Goal: Task Accomplishment & Management: Manage account settings

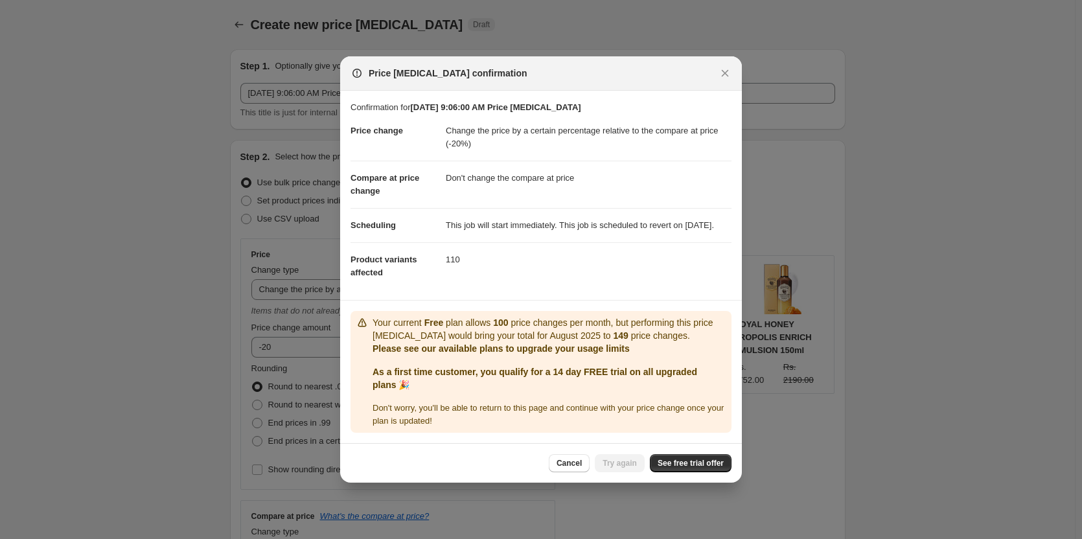
select select "pcap"
select select "no_change"
select select "collection"
select select "tag"
select select "not_equal"
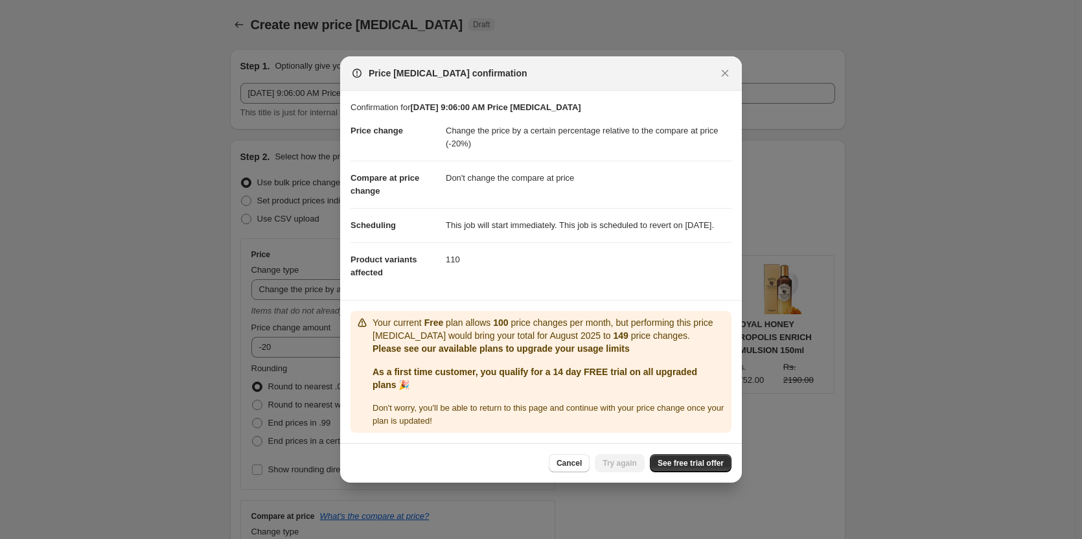
select select "tag"
select select "not_equal"
select select "tag"
select select "not_equal"
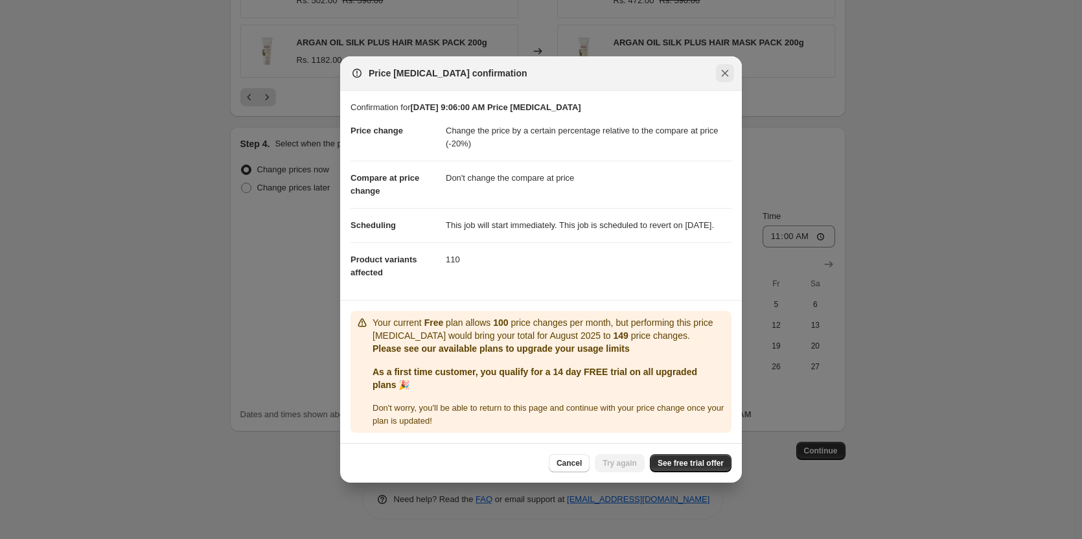
click at [721, 67] on icon "Close" at bounding box center [725, 73] width 13 height 13
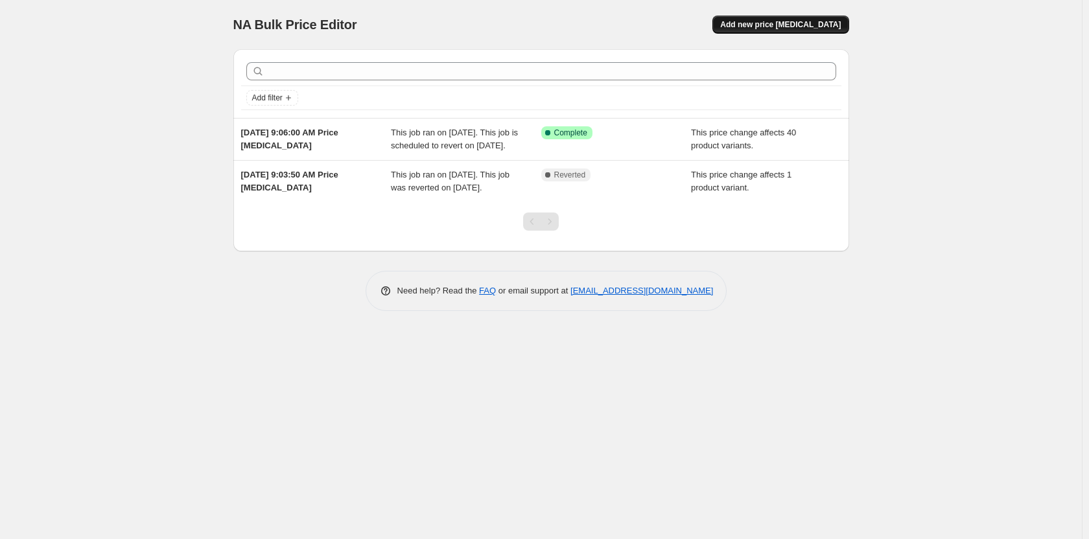
click at [790, 27] on span "Add new price [MEDICAL_DATA]" at bounding box center [780, 24] width 121 height 10
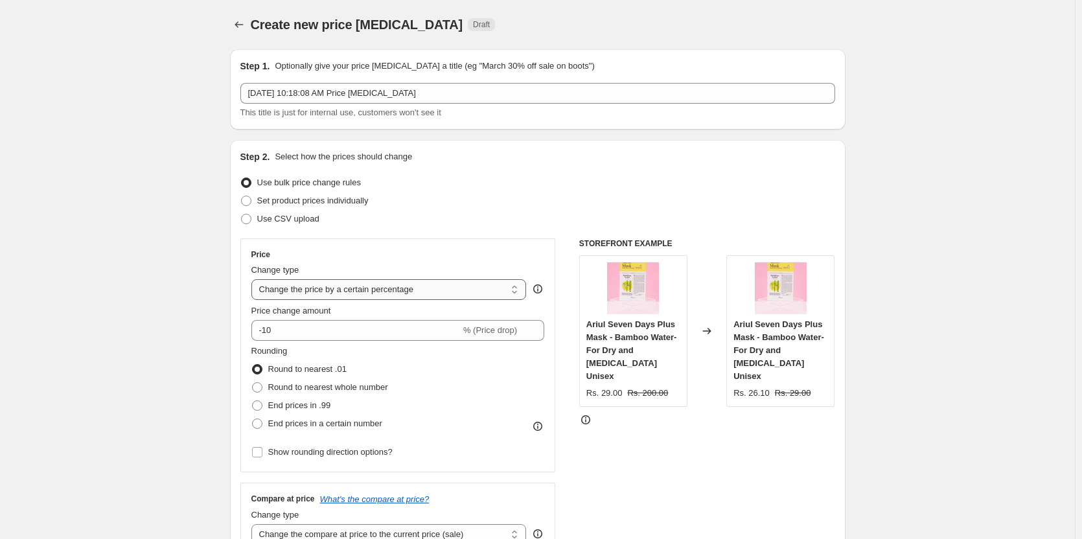
click at [351, 290] on select "Change the price to a certain amount Change the price by a certain amount Chang…" at bounding box center [388, 289] width 275 height 21
select select "pcap"
click at [254, 279] on select "Change the price to a certain amount Change the price by a certain amount Chang…" at bounding box center [388, 289] width 275 height 21
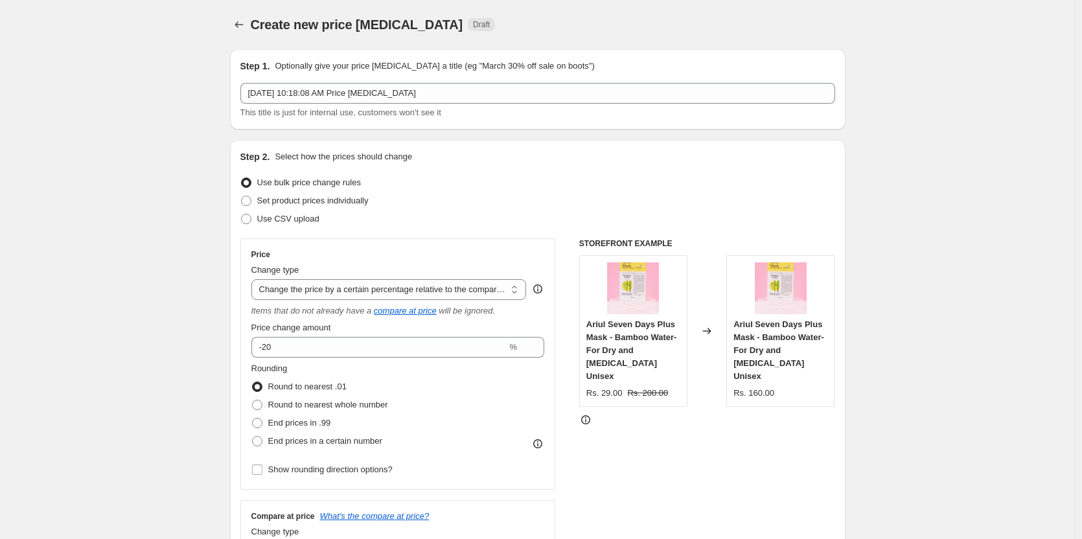
type input "-20"
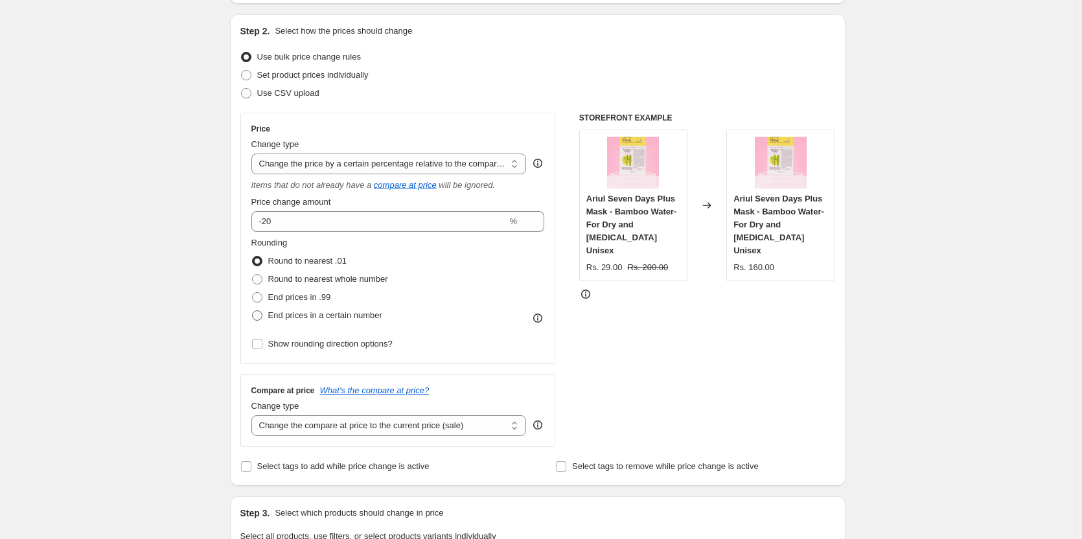
scroll to position [130, 0]
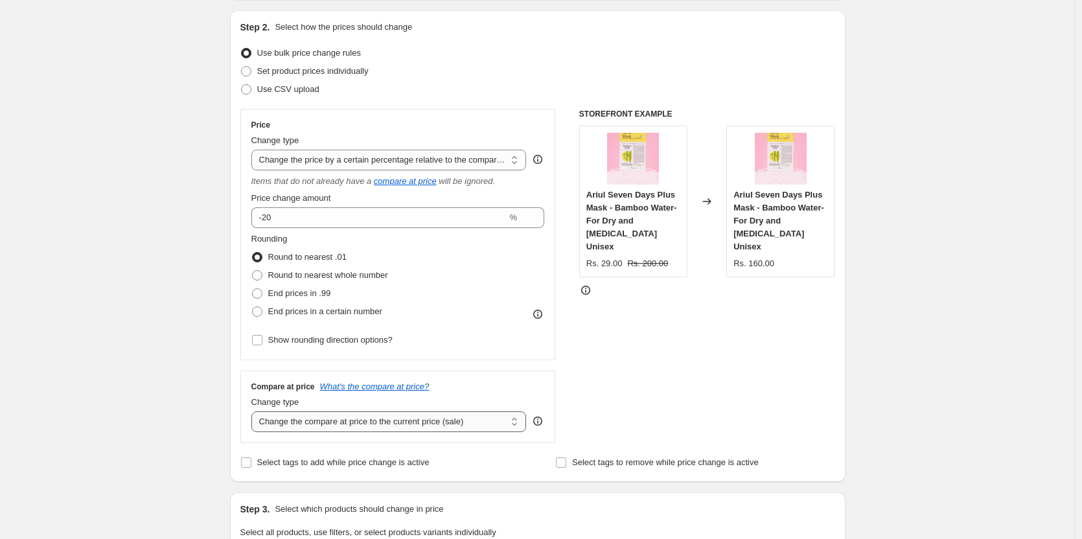
click at [343, 424] on select "Change the compare at price to the current price (sale) Change the compare at p…" at bounding box center [388, 421] width 275 height 21
select select "remove"
click at [254, 411] on select "Change the compare at price to the current price (sale) Change the compare at p…" at bounding box center [388, 421] width 275 height 21
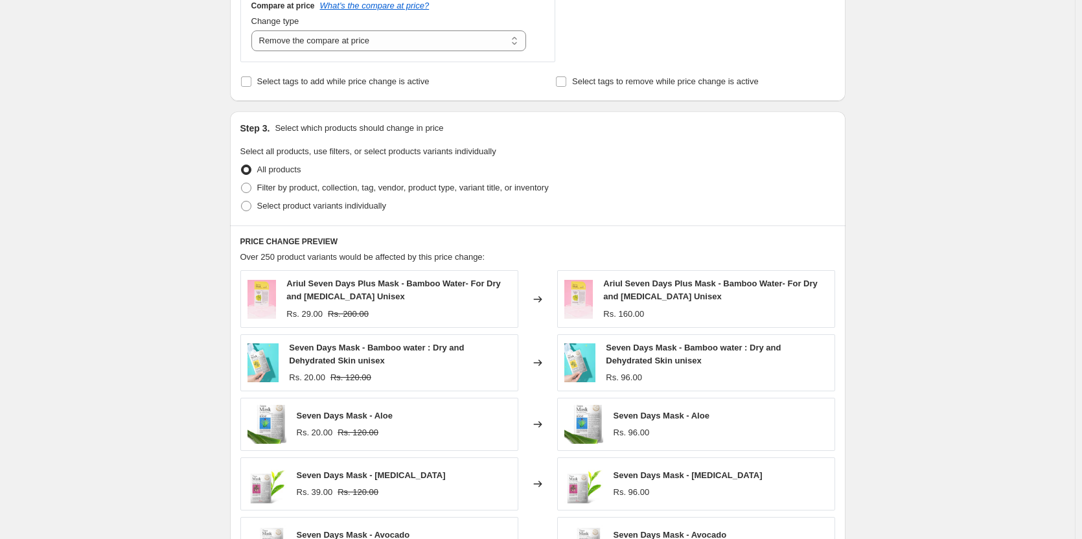
scroll to position [518, 0]
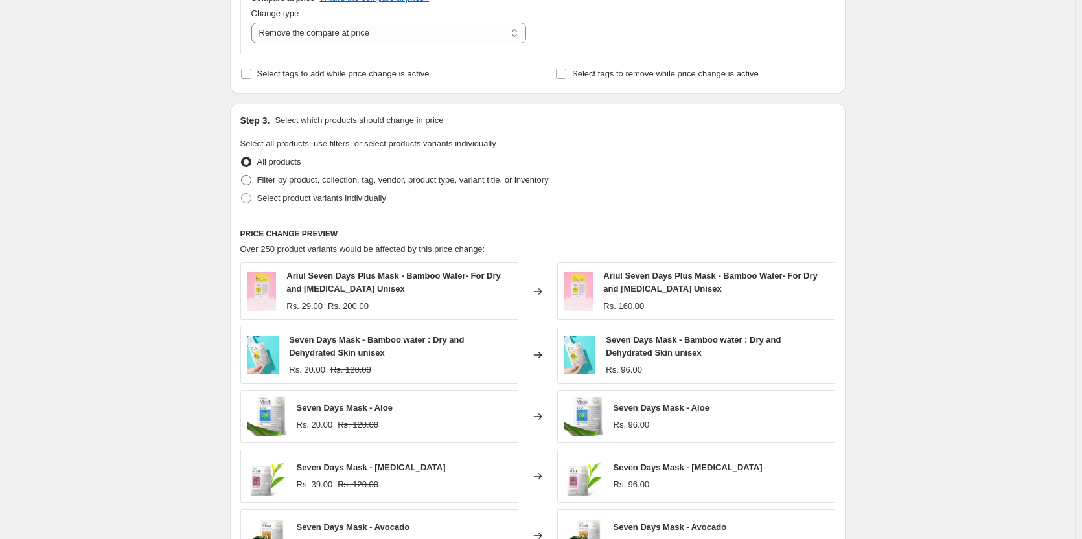
click at [290, 184] on span "Filter by product, collection, tag, vendor, product type, variant title, or inv…" at bounding box center [403, 180] width 292 height 10
click at [242, 176] on input "Filter by product, collection, tag, vendor, product type, variant title, or inv…" at bounding box center [241, 175] width 1 height 1
radio input "true"
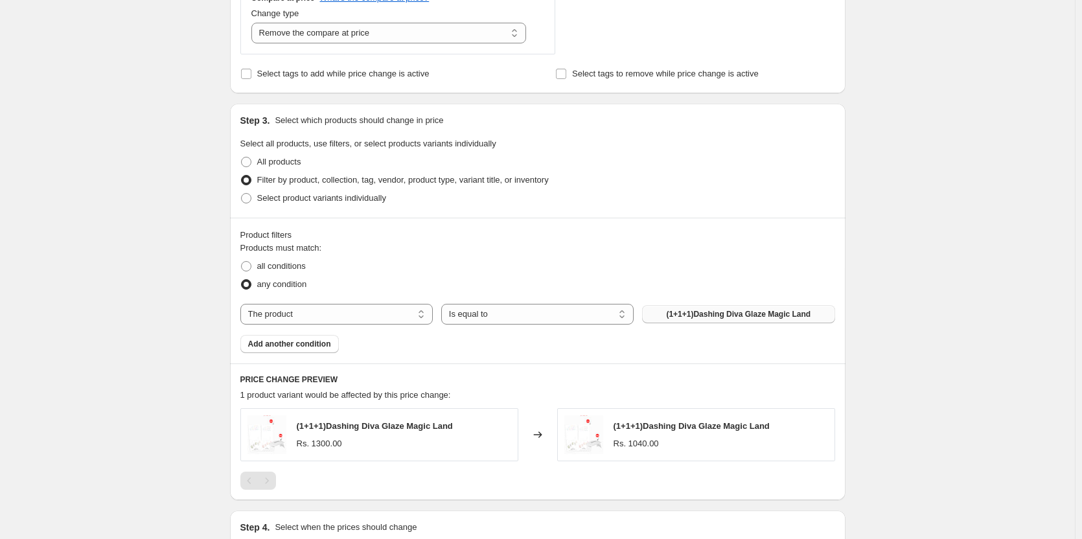
click at [739, 313] on span "(1+1+1)Dashing Diva Glaze Magic Land" at bounding box center [738, 314] width 145 height 10
click at [365, 315] on select "The product The product's collection The product's tag The product's vendor The…" at bounding box center [336, 314] width 192 height 21
select select "collection"
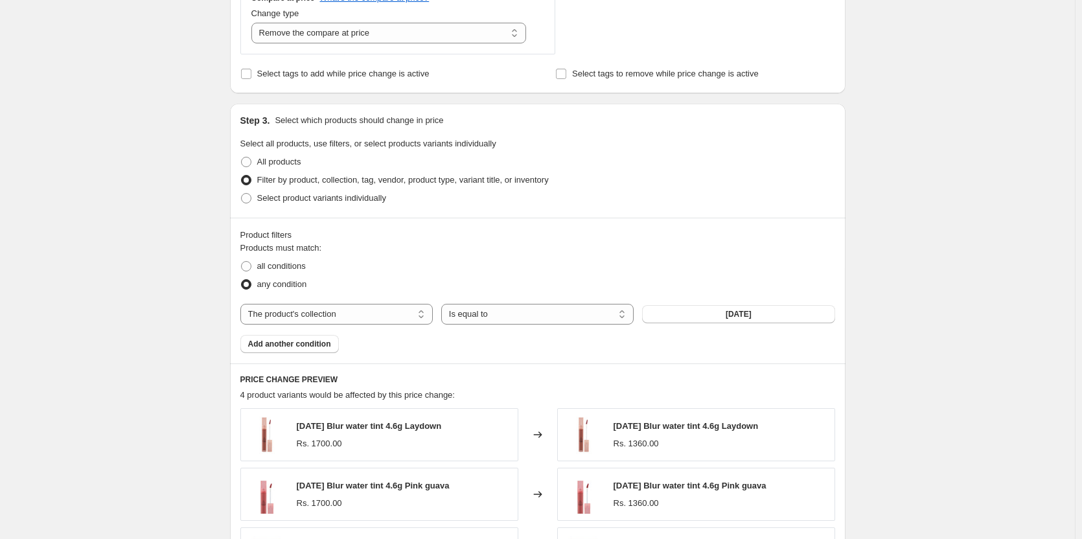
click at [725, 318] on button "[DATE]" at bounding box center [738, 314] width 192 height 18
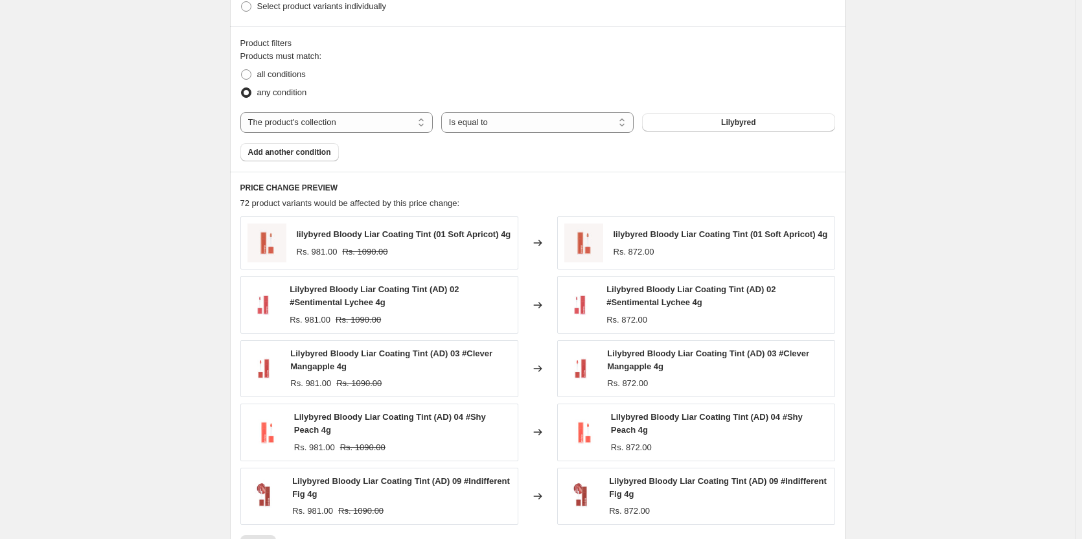
scroll to position [936, 0]
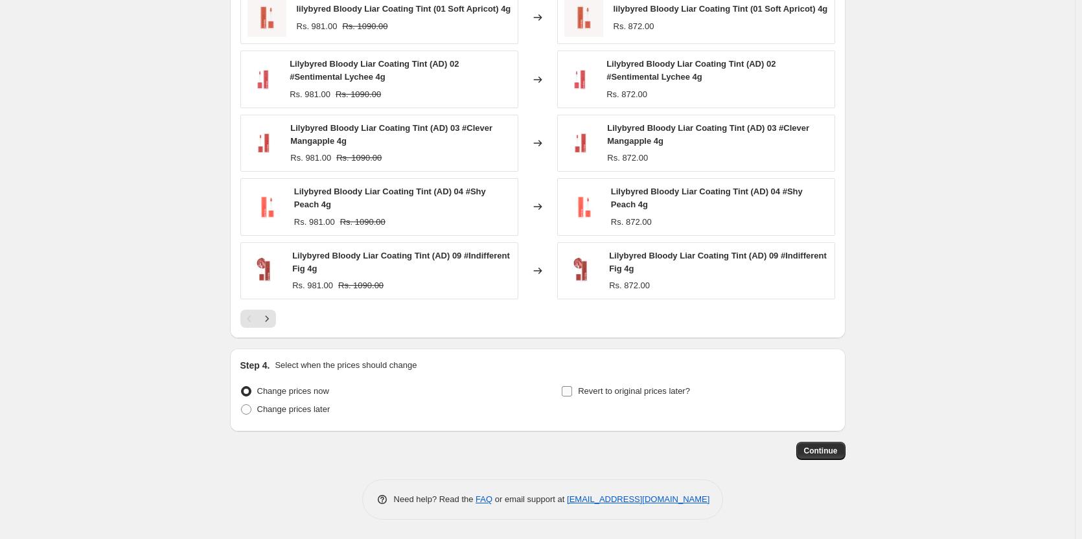
click at [596, 398] on label "Revert to original prices later?" at bounding box center [625, 391] width 129 height 18
click at [572, 397] on input "Revert to original prices later?" at bounding box center [567, 391] width 10 height 10
checkbox input "true"
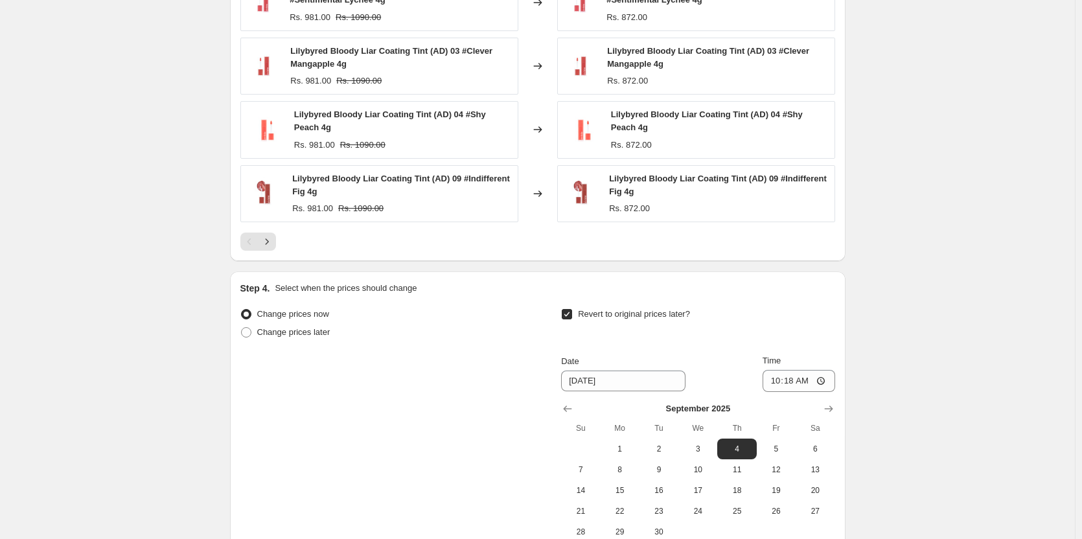
scroll to position [1158, 0]
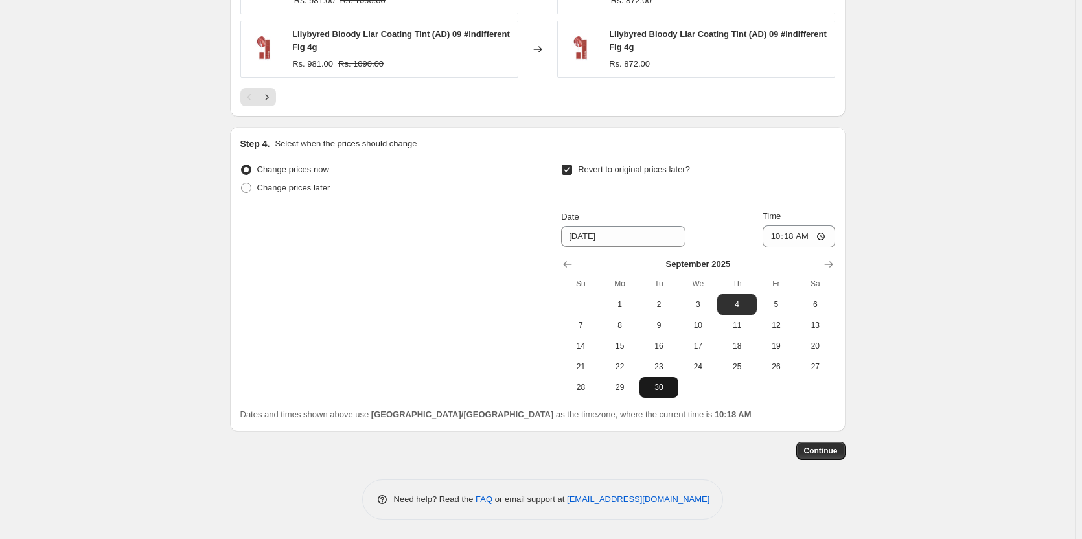
click at [660, 389] on span "30" at bounding box center [659, 387] width 29 height 10
type input "[DATE]"
click at [802, 239] on input "10:18" at bounding box center [799, 237] width 73 height 22
type input "11:00"
click at [834, 456] on span "Continue" at bounding box center [821, 451] width 34 height 10
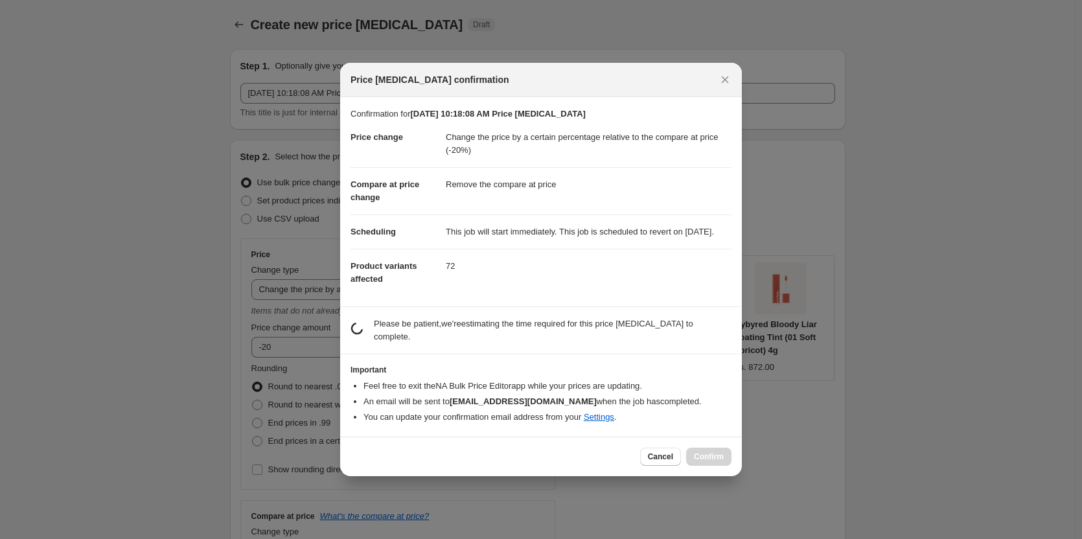
scroll to position [0, 0]
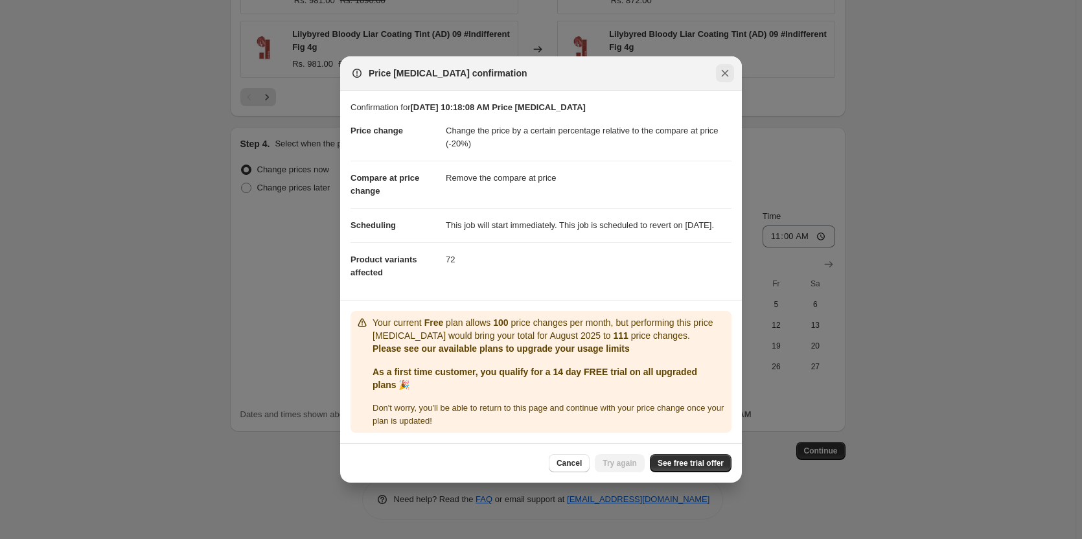
click at [721, 67] on icon "Close" at bounding box center [725, 73] width 13 height 13
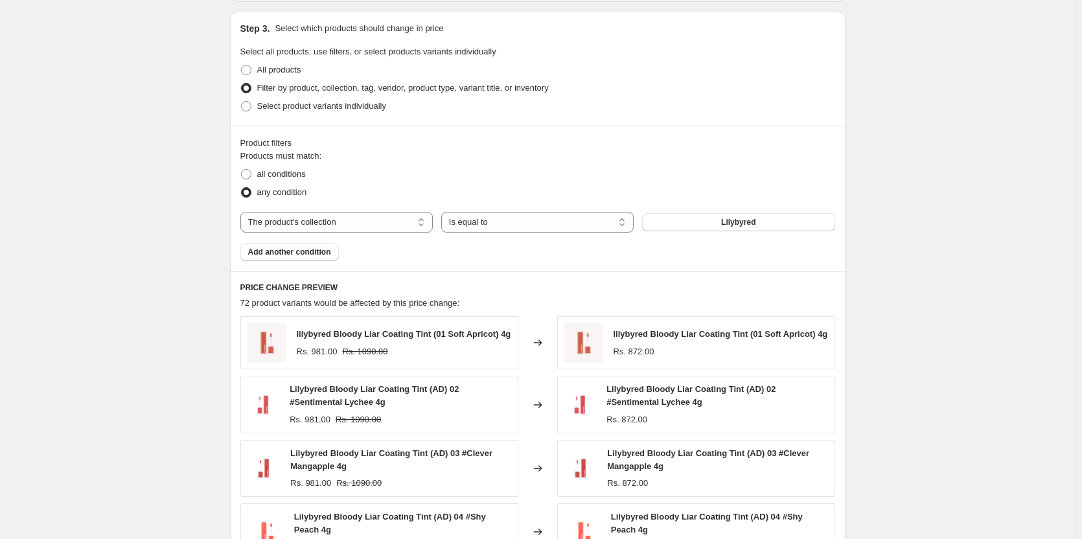
scroll to position [445, 0]
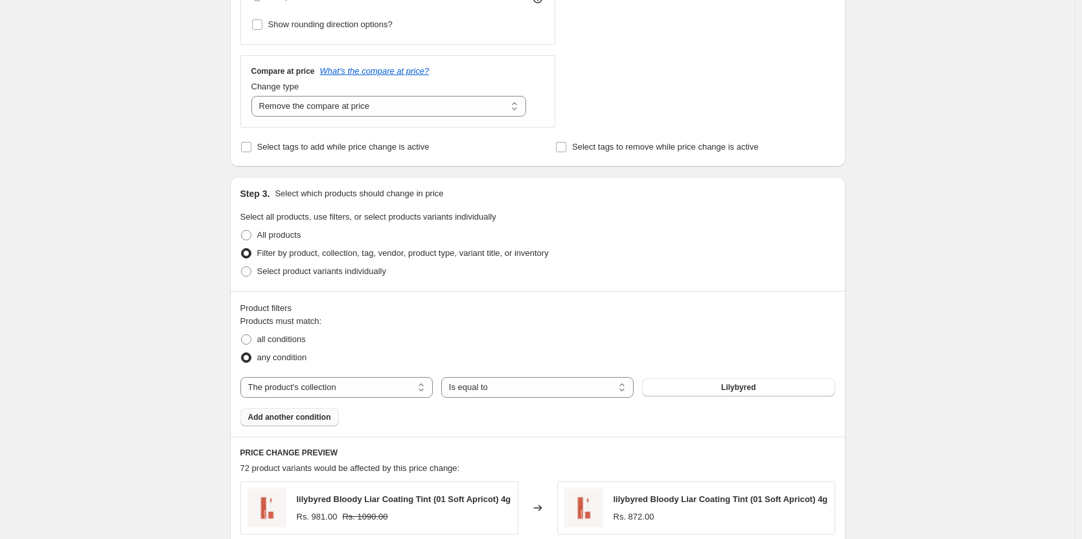
click at [310, 426] on button "Add another condition" at bounding box center [289, 417] width 98 height 18
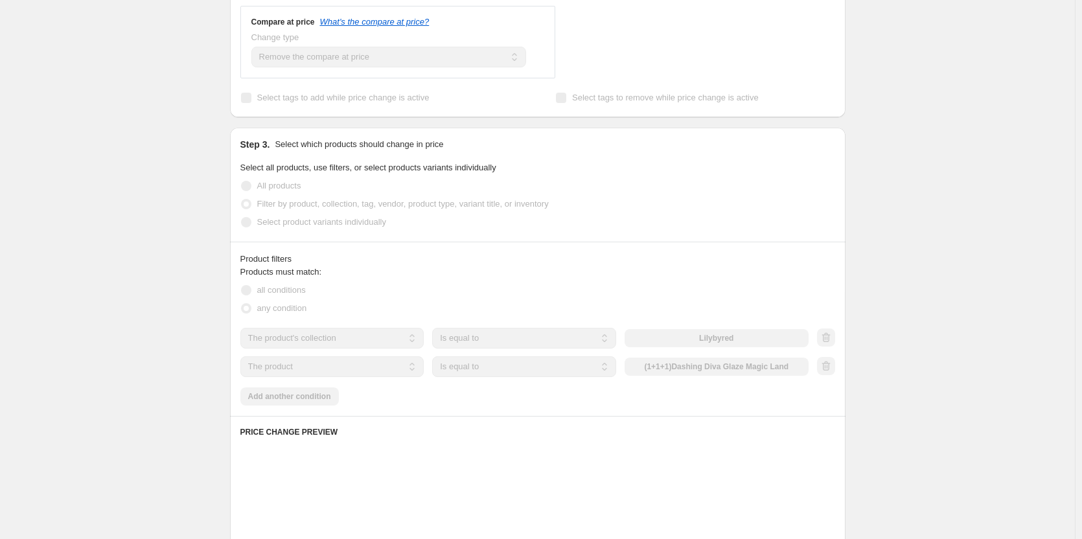
scroll to position [575, 0]
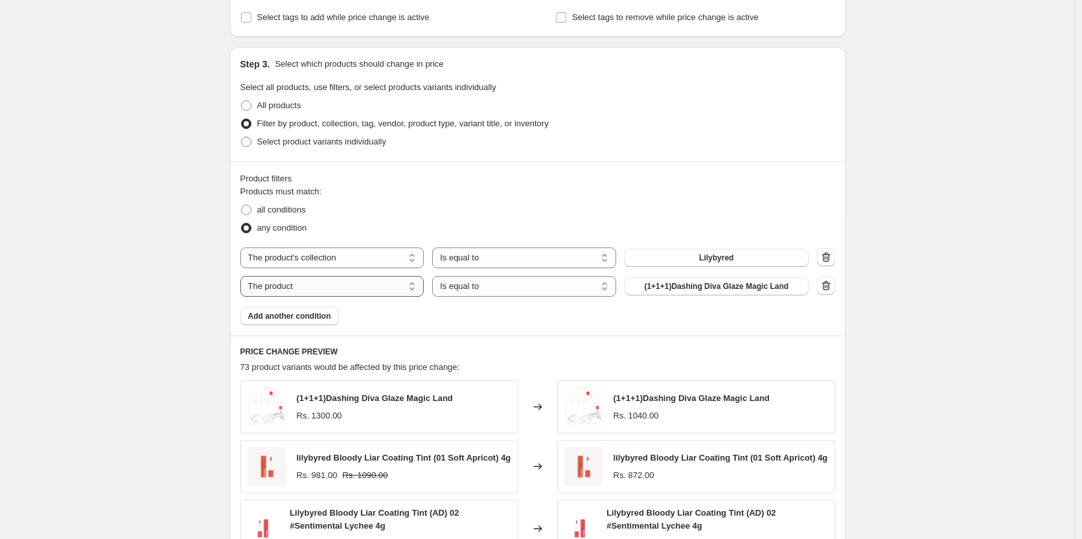
click at [330, 293] on select "The product The product's collection The product's tag The product's vendor The…" at bounding box center [332, 286] width 184 height 21
click at [290, 207] on span "all conditions" at bounding box center [281, 210] width 49 height 10
click at [242, 205] on input "all conditions" at bounding box center [241, 205] width 1 height 1
radio input "true"
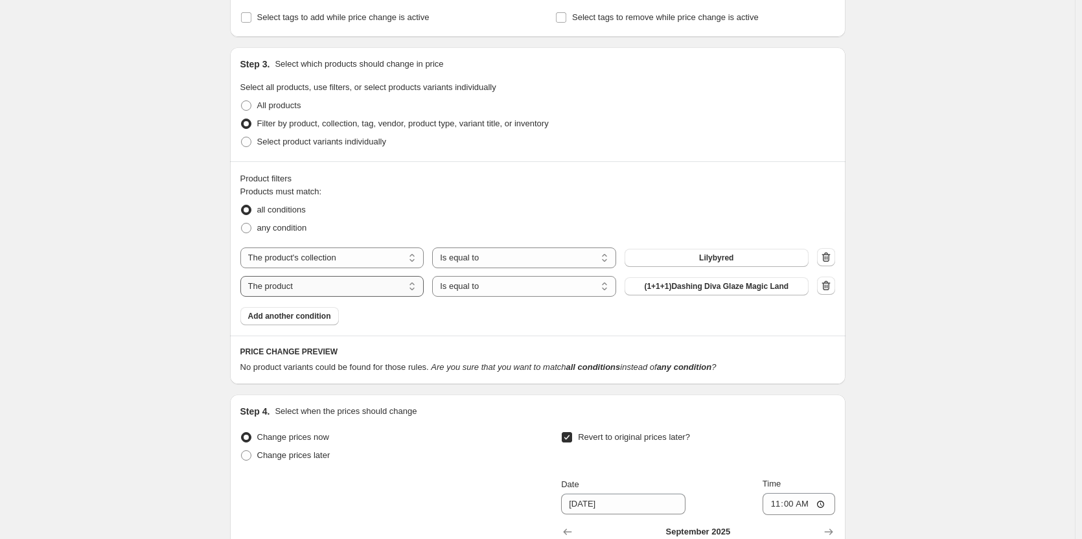
click at [318, 292] on select "The product The product's collection The product's tag The product's vendor The…" at bounding box center [332, 286] width 184 height 21
select select "product_status"
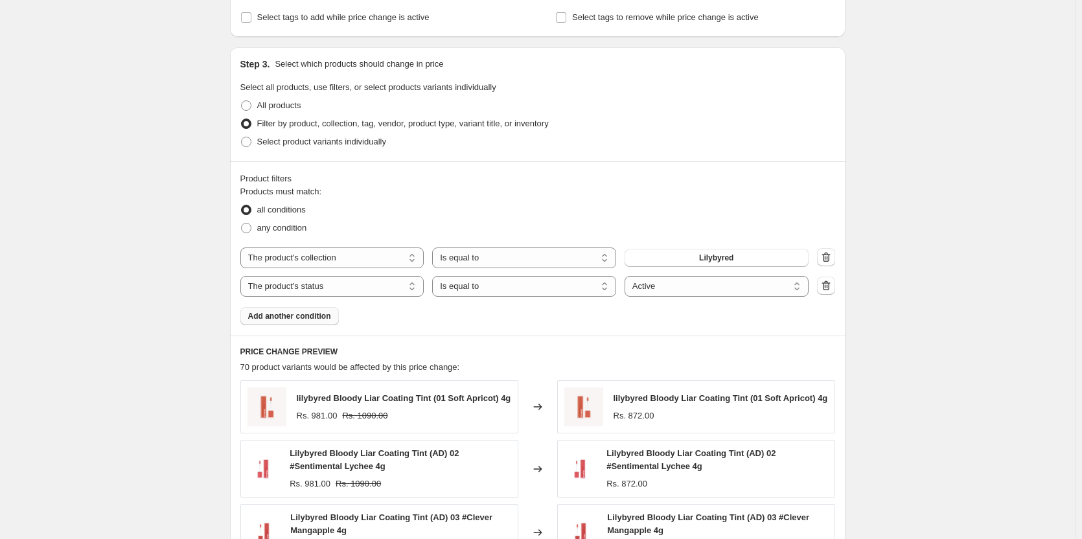
click at [319, 318] on span "Add another condition" at bounding box center [289, 316] width 83 height 10
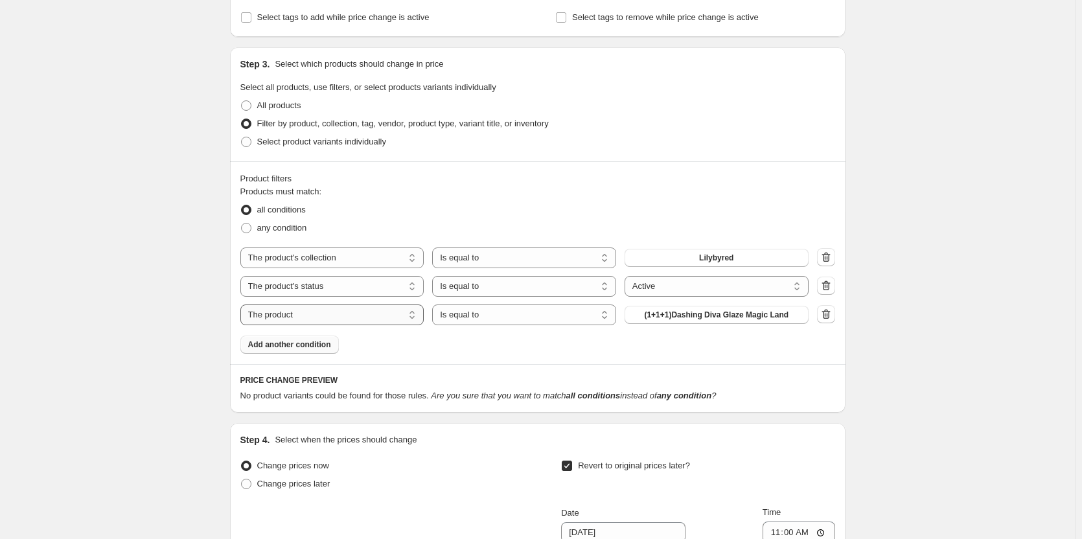
click at [389, 314] on select "The product The product's collection The product's tag The product's vendor The…" at bounding box center [332, 315] width 184 height 21
select select "inventory_quantity"
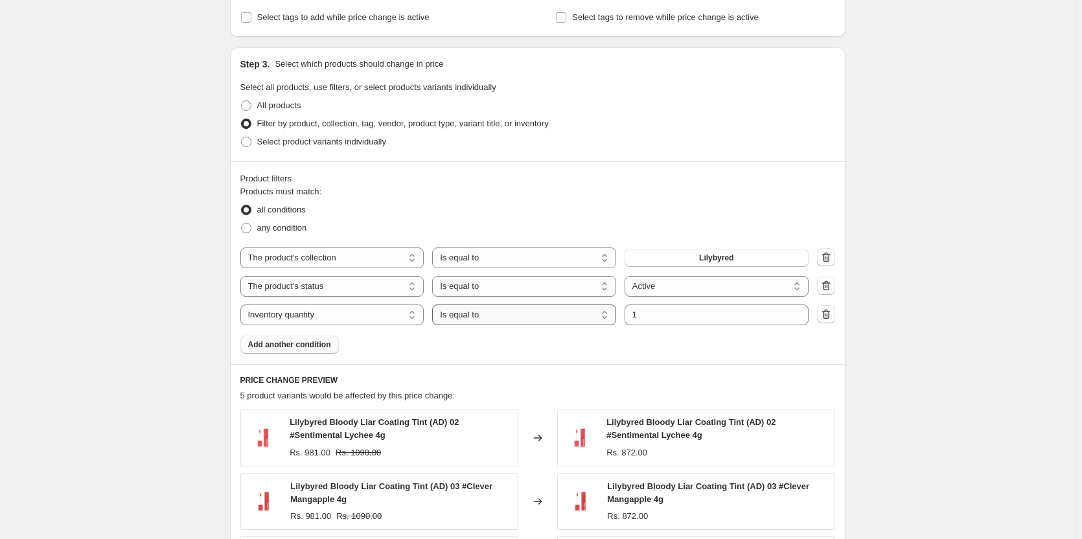
click at [538, 313] on select "Is equal to Is not equal to Is greater than Is less than" at bounding box center [524, 315] width 184 height 21
select select ">"
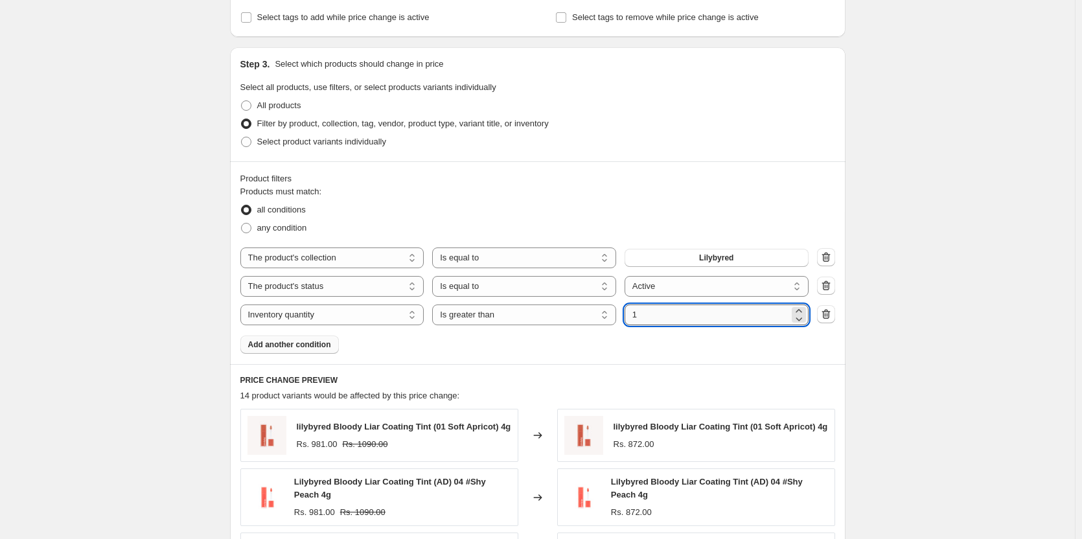
drag, startPoint x: 654, startPoint y: 316, endPoint x: 634, endPoint y: 323, distance: 20.5
click at [634, 323] on input "1" at bounding box center [707, 315] width 165 height 21
type input "0"
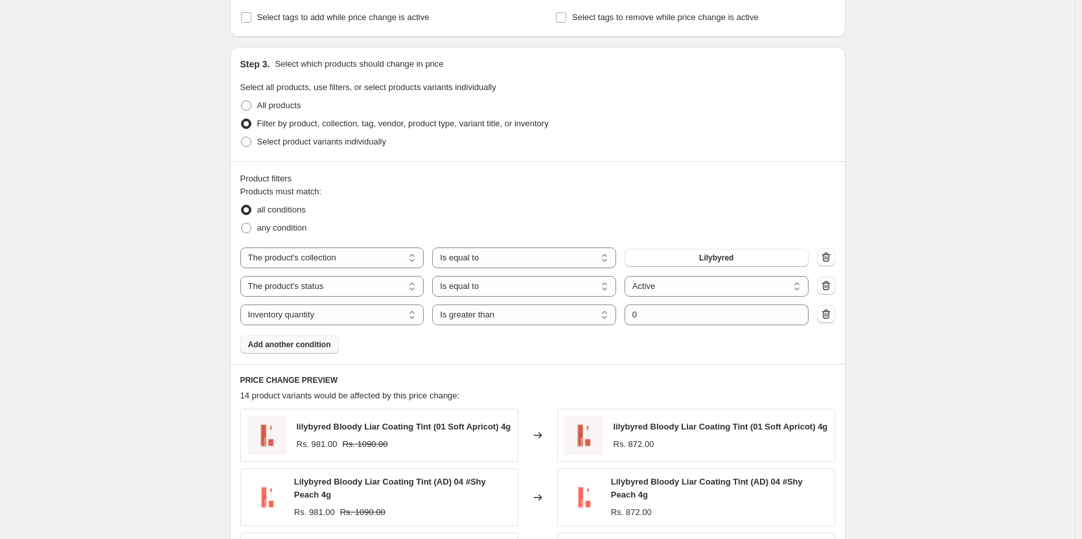
click at [653, 187] on fieldset "Products must match: all conditions any condition" at bounding box center [537, 211] width 595 height 52
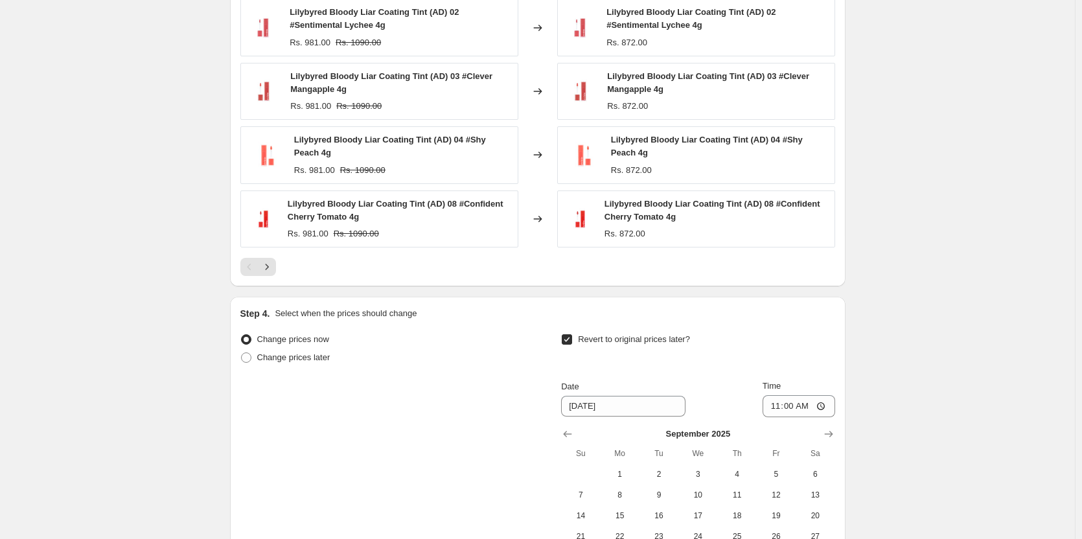
scroll to position [1215, 0]
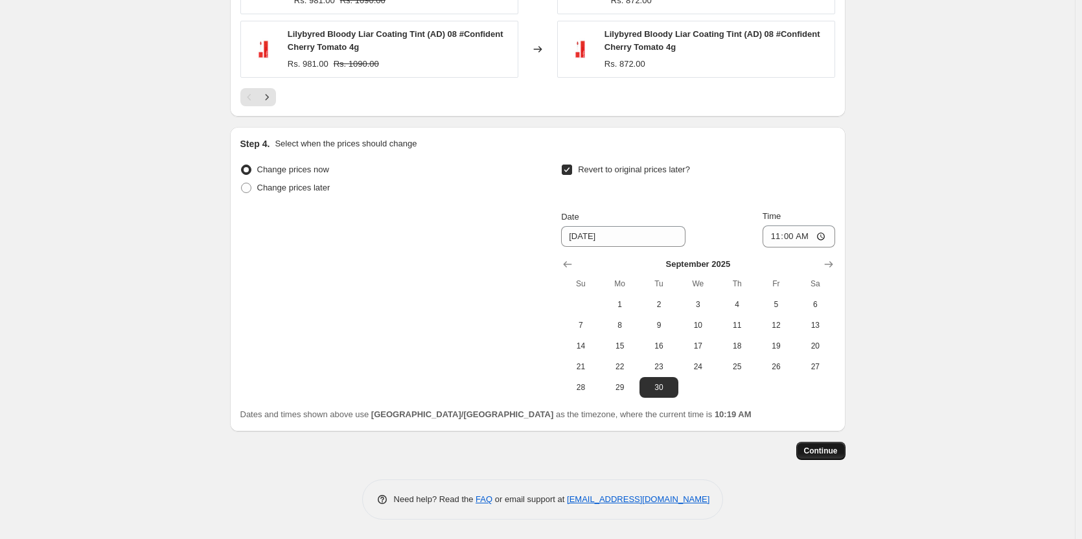
click at [813, 445] on button "Continue" at bounding box center [820, 451] width 49 height 18
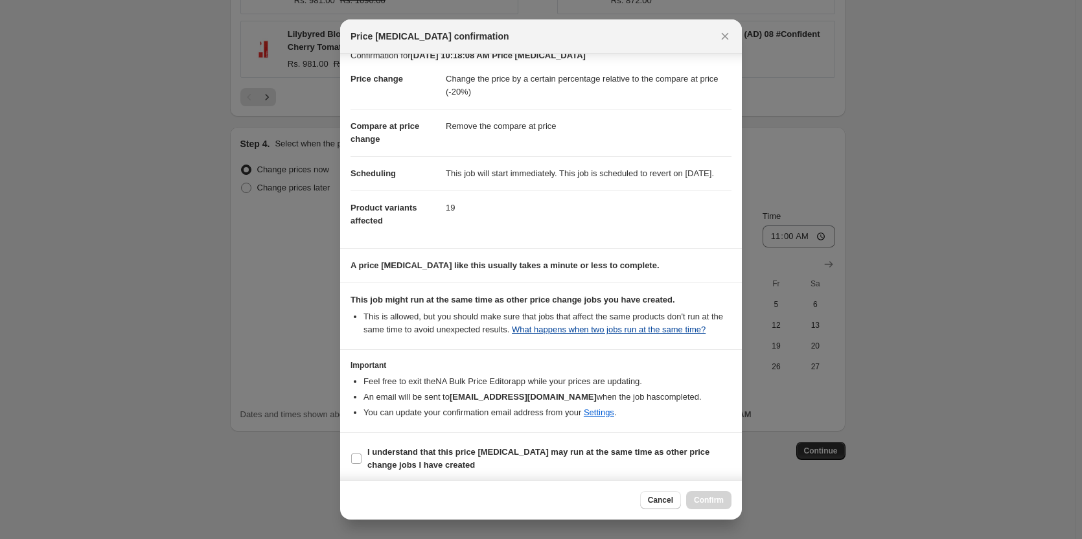
scroll to position [0, 0]
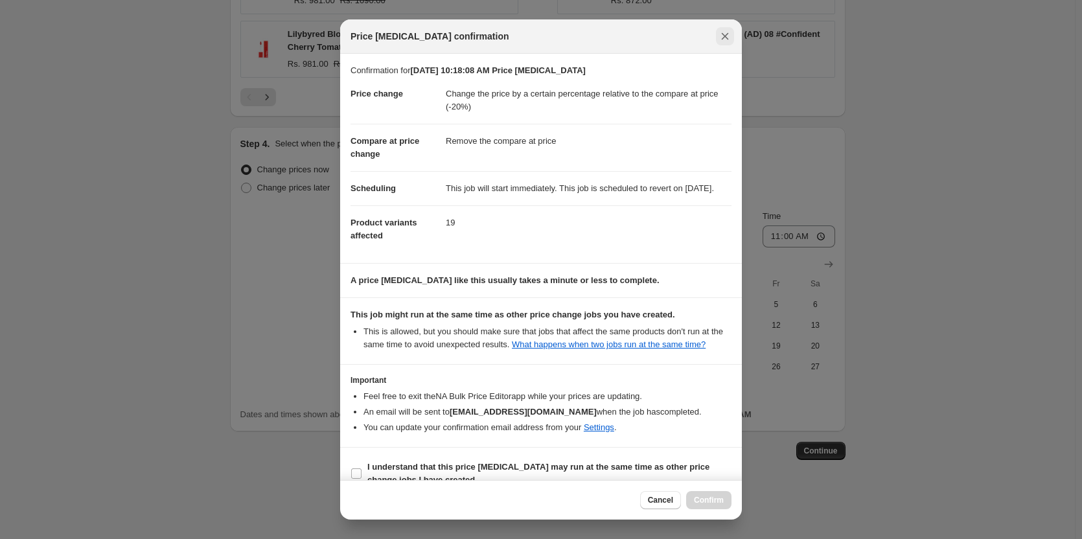
click at [728, 37] on icon "Close" at bounding box center [725, 36] width 13 height 13
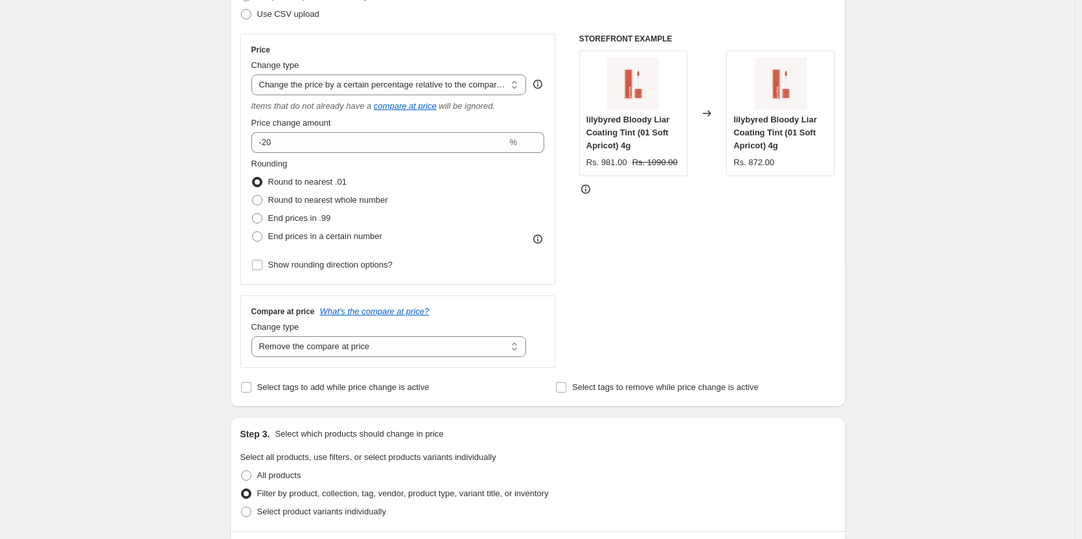
scroll to position [243, 0]
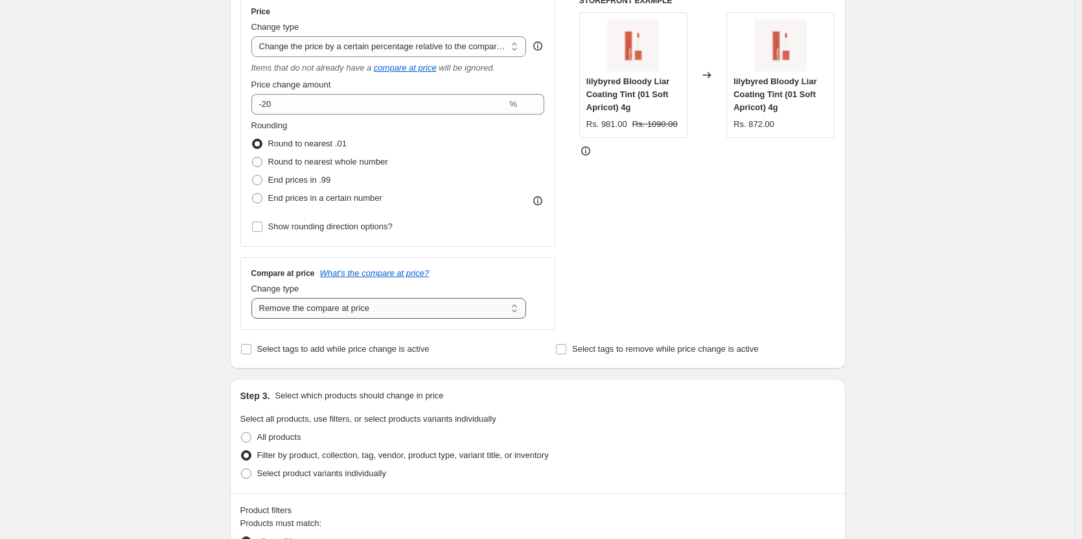
click at [426, 310] on select "Change the compare at price to the current price (sale) Change the compare at p…" at bounding box center [388, 308] width 275 height 21
select select "no_change"
click at [254, 298] on select "Change the compare at price to the current price (sale) Change the compare at p…" at bounding box center [388, 308] width 275 height 21
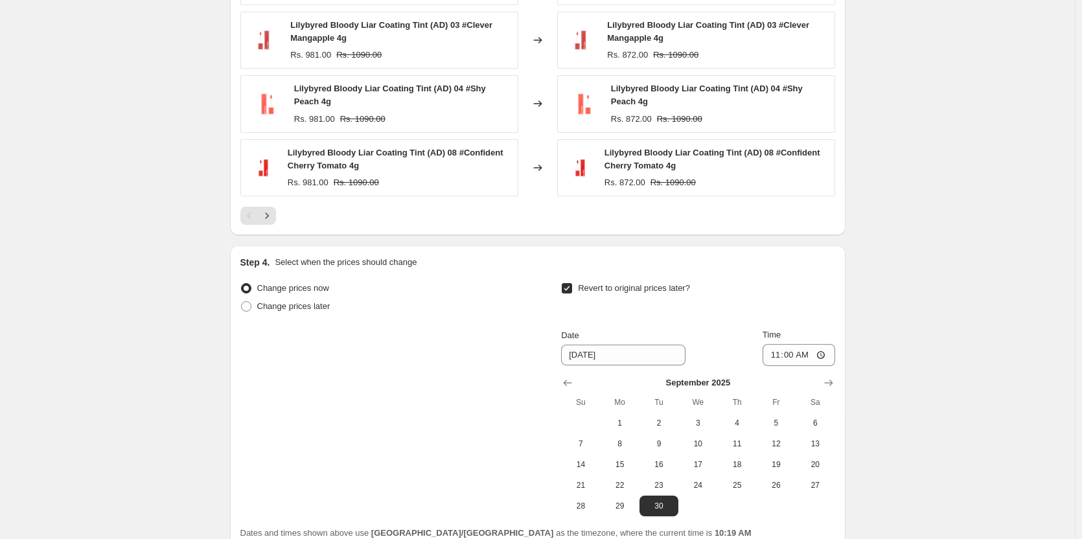
scroll to position [1215, 0]
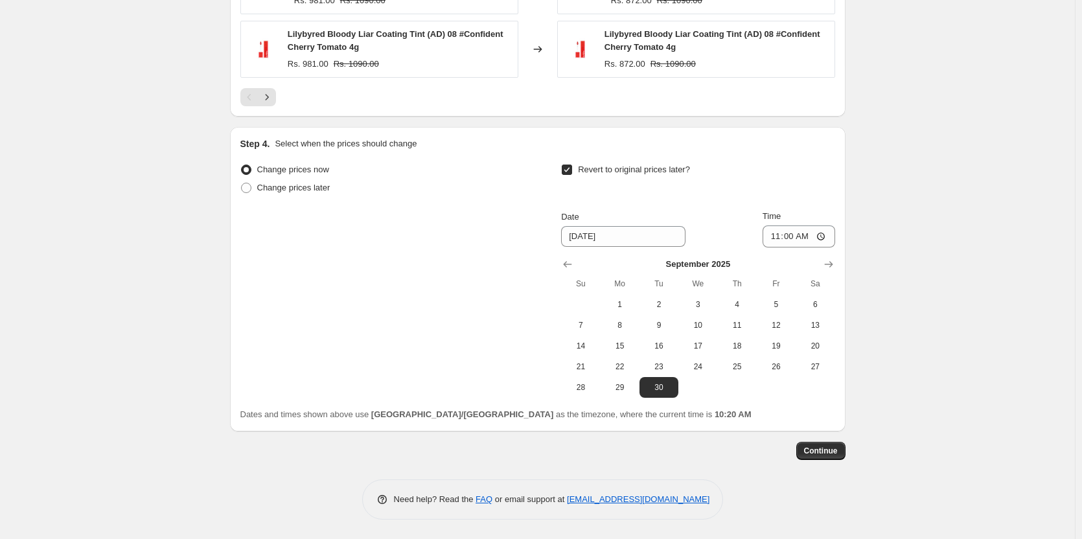
click at [822, 452] on span "Continue" at bounding box center [821, 451] width 34 height 10
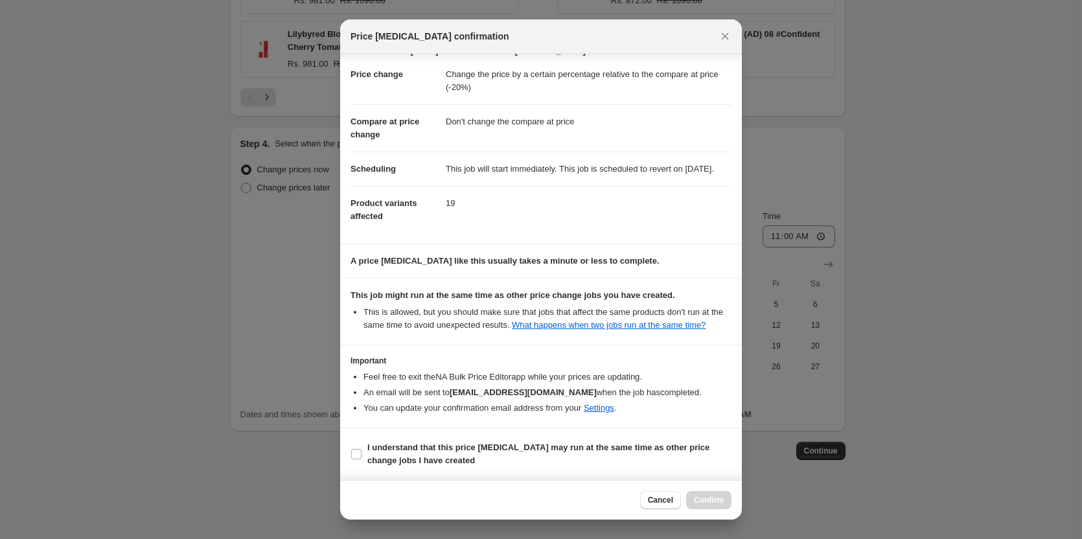
scroll to position [32, 0]
click at [411, 449] on b "I understand that this price [MEDICAL_DATA] may run at the same time as other p…" at bounding box center [538, 454] width 342 height 23
click at [362, 449] on input "I understand that this price [MEDICAL_DATA] may run at the same time as other p…" at bounding box center [356, 454] width 10 height 10
checkbox input "true"
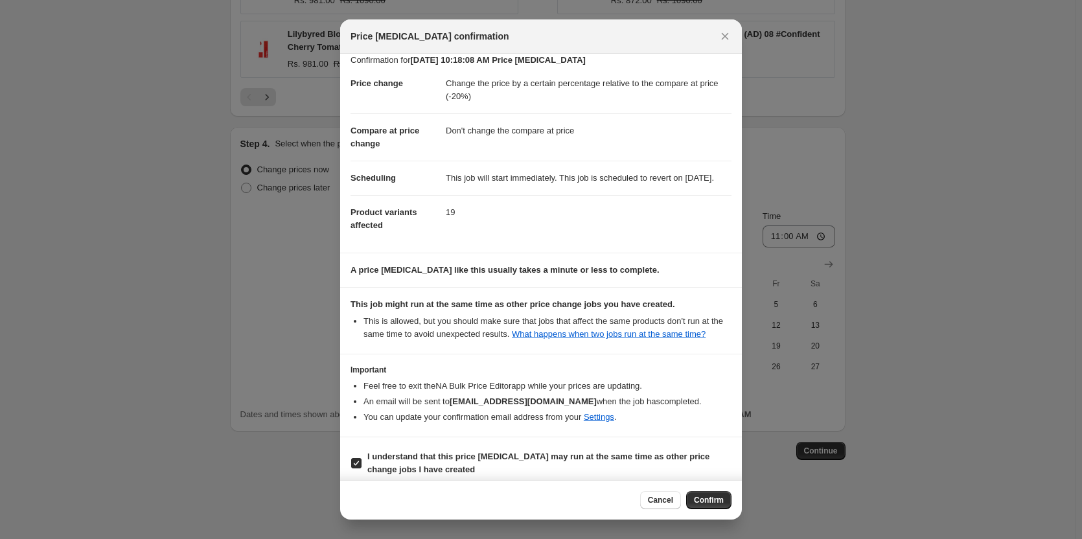
scroll to position [0, 0]
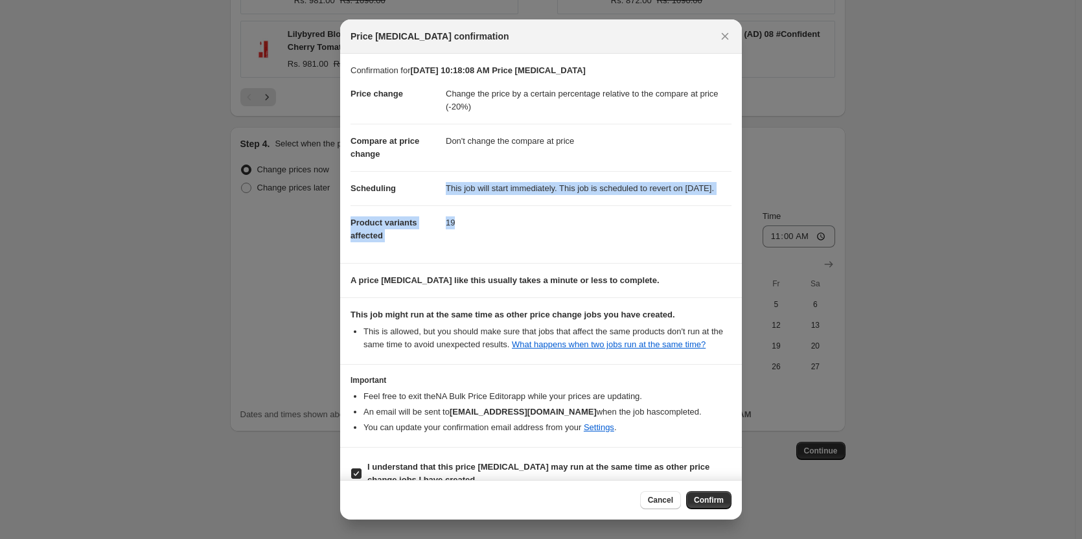
drag, startPoint x: 441, startPoint y: 186, endPoint x: 509, endPoint y: 268, distance: 106.3
click at [509, 263] on section "Confirmation for [DATE] 10:18:08 AM Price [MEDICAL_DATA] Price change Change th…" at bounding box center [541, 158] width 402 height 209
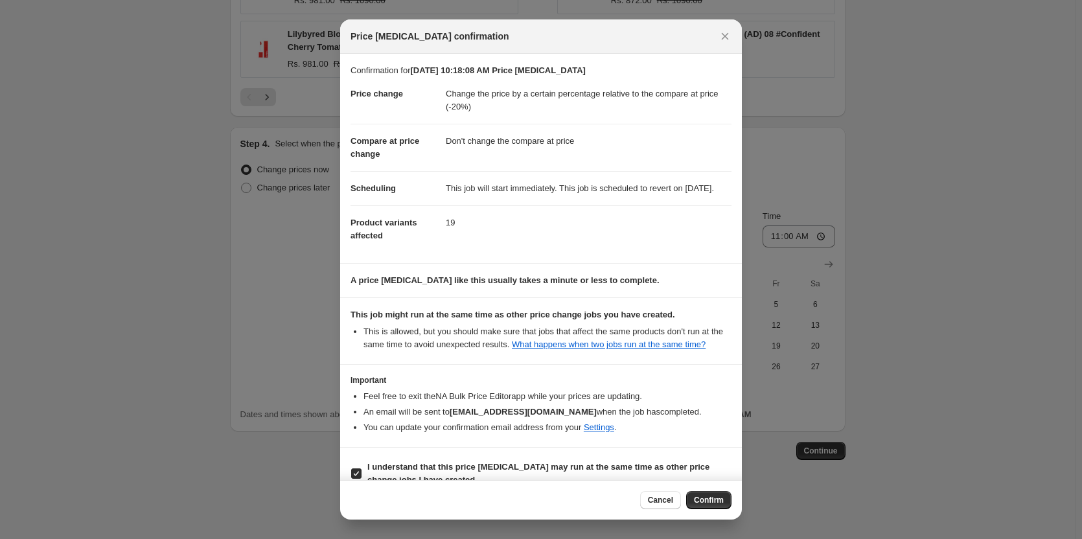
click at [485, 285] on b "A price [MEDICAL_DATA] like this usually takes a minute or less to complete." at bounding box center [505, 280] width 309 height 10
click at [446, 349] on li "This is allowed, but you should make sure that jobs that affect the same produc…" at bounding box center [548, 338] width 368 height 26
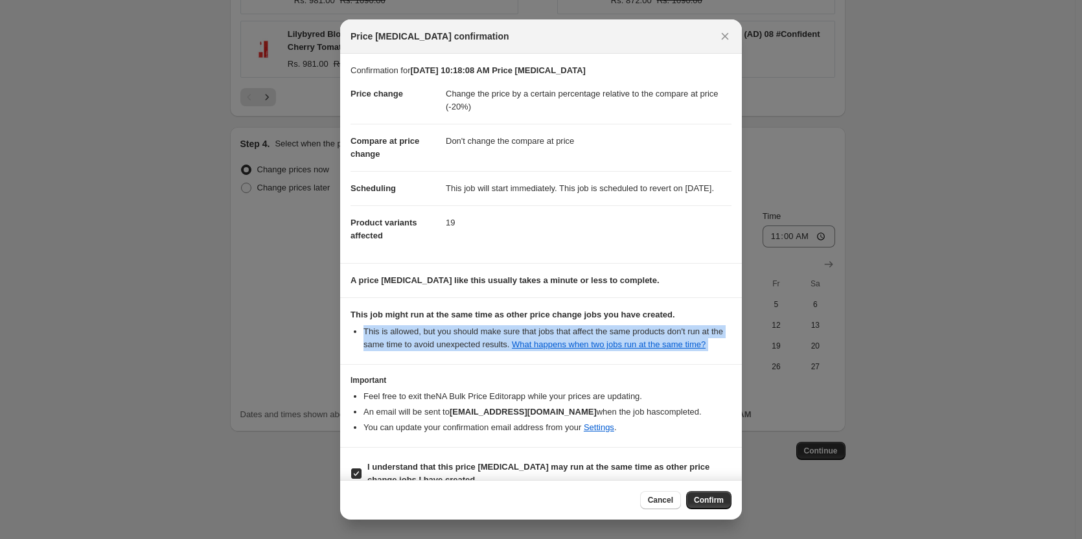
click at [446, 349] on li "This is allowed, but you should make sure that jobs that affect the same produc…" at bounding box center [548, 338] width 368 height 26
click at [450, 345] on li "This is allowed, but you should make sure that jobs that affect the same produc…" at bounding box center [548, 338] width 368 height 26
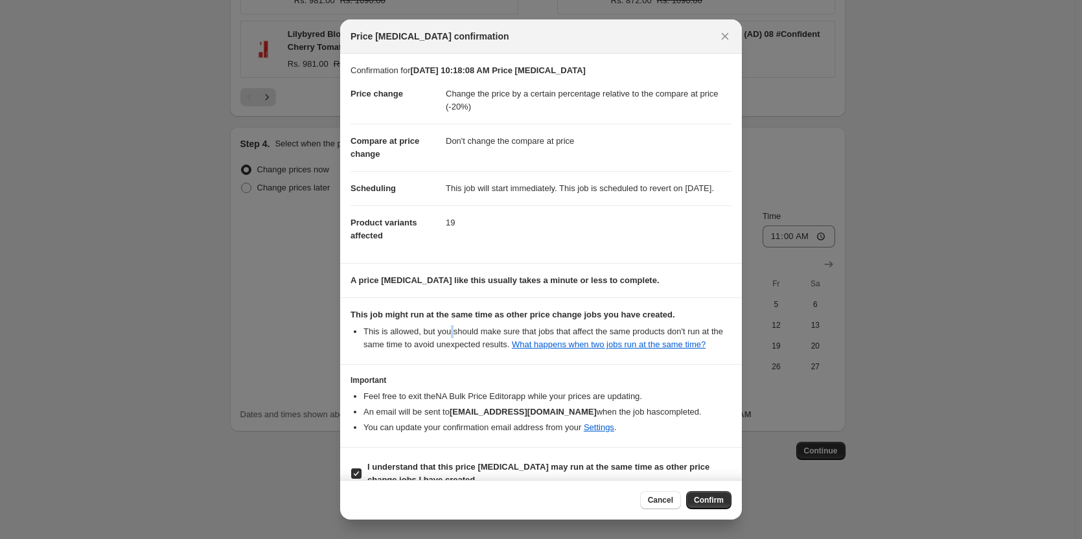
click at [450, 345] on li "This is allowed, but you should make sure that jobs that affect the same produc…" at bounding box center [548, 338] width 368 height 26
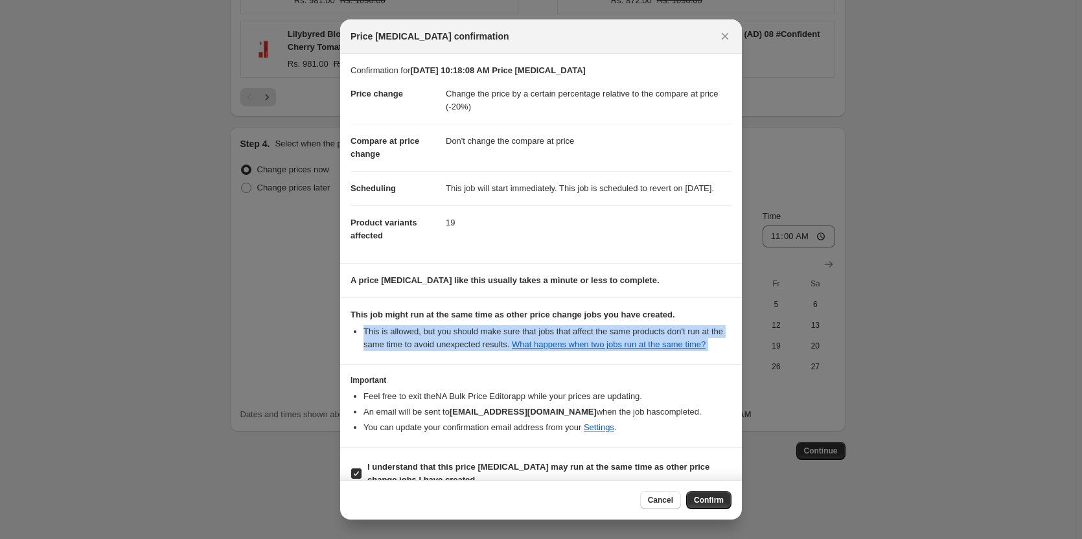
click at [450, 345] on li "This is allowed, but you should make sure that jobs that affect the same produc…" at bounding box center [548, 338] width 368 height 26
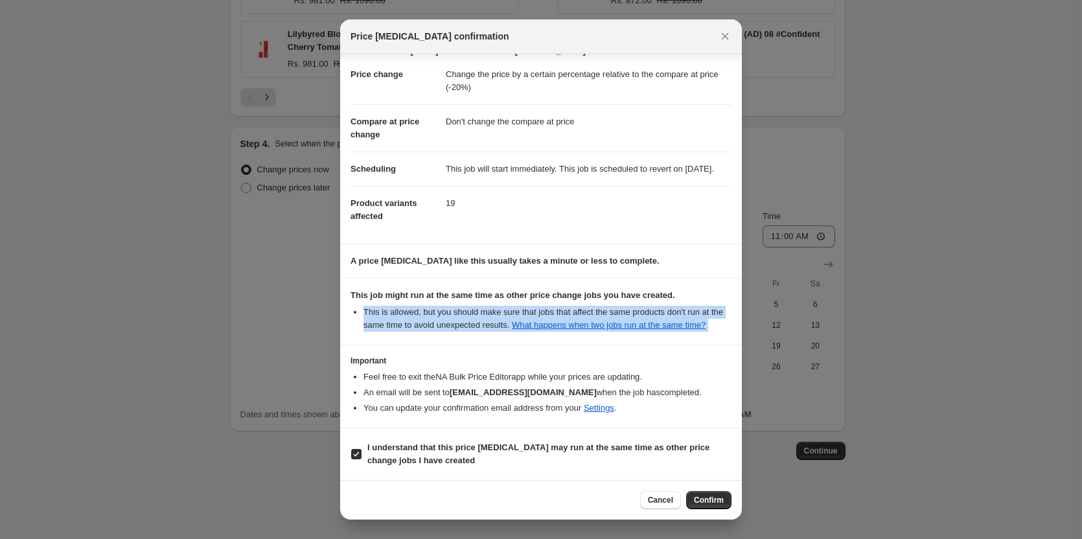
scroll to position [32, 0]
click at [718, 502] on span "Confirm" at bounding box center [709, 500] width 30 height 10
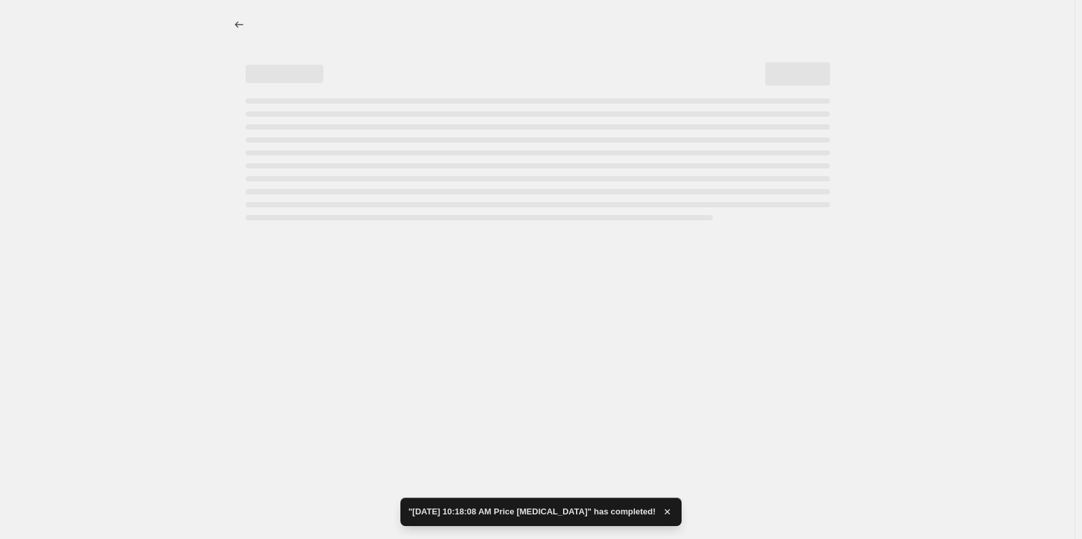
select select "pcap"
select select "no_change"
select select "collection"
select select "product_status"
select select "inventory_quantity"
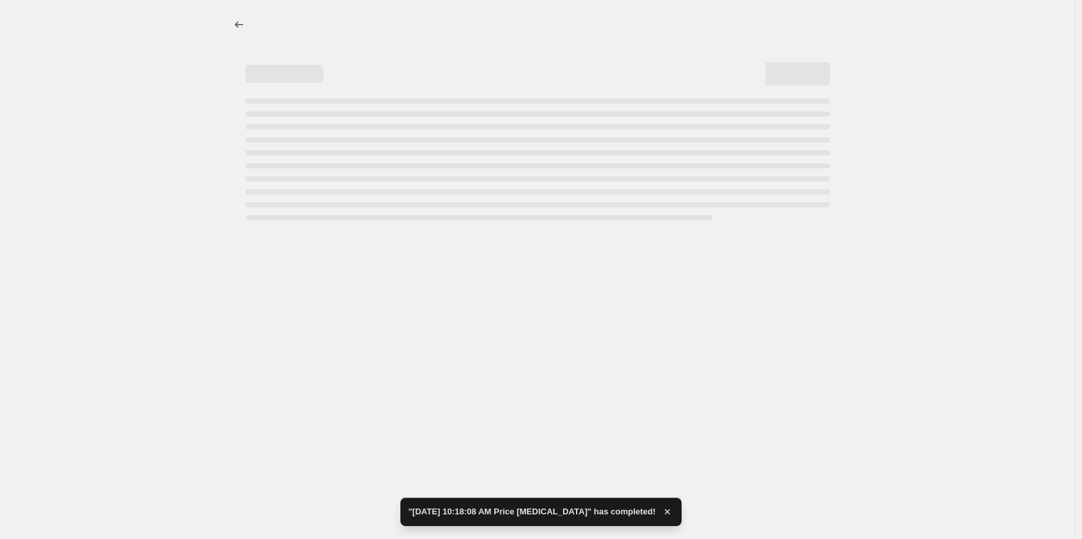
select select ">"
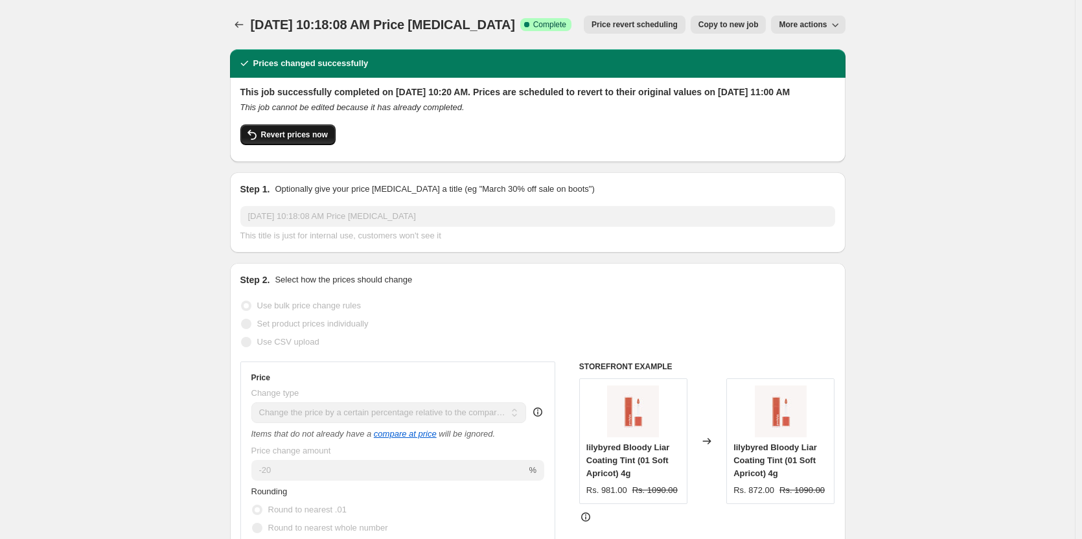
click at [284, 140] on span "Revert prices now" at bounding box center [294, 135] width 67 height 10
checkbox input "false"
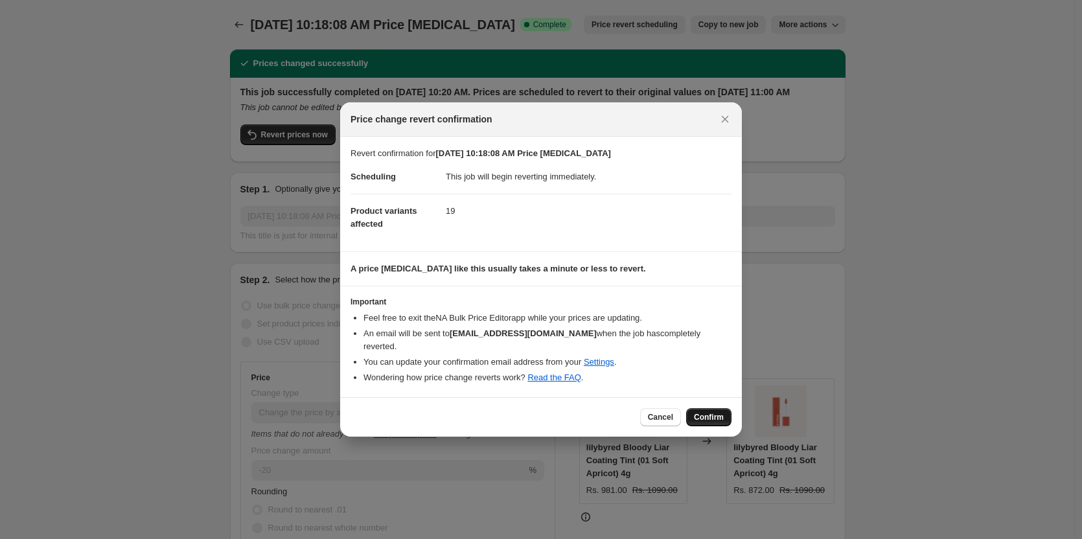
click at [713, 423] on button "Confirm" at bounding box center [708, 417] width 45 height 18
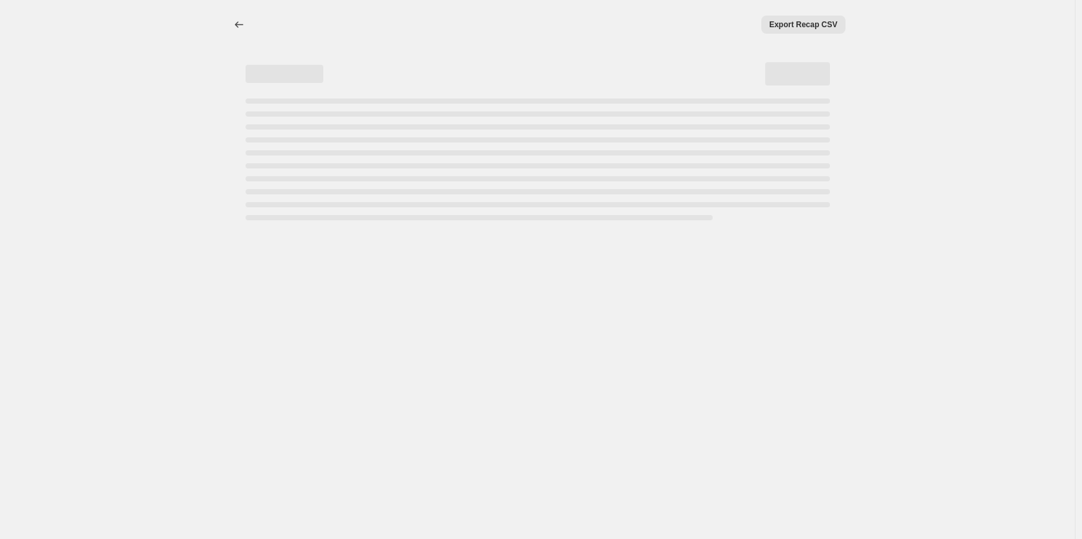
select select "pcap"
select select "no_change"
select select "collection"
select select "product_status"
select select "inventory_quantity"
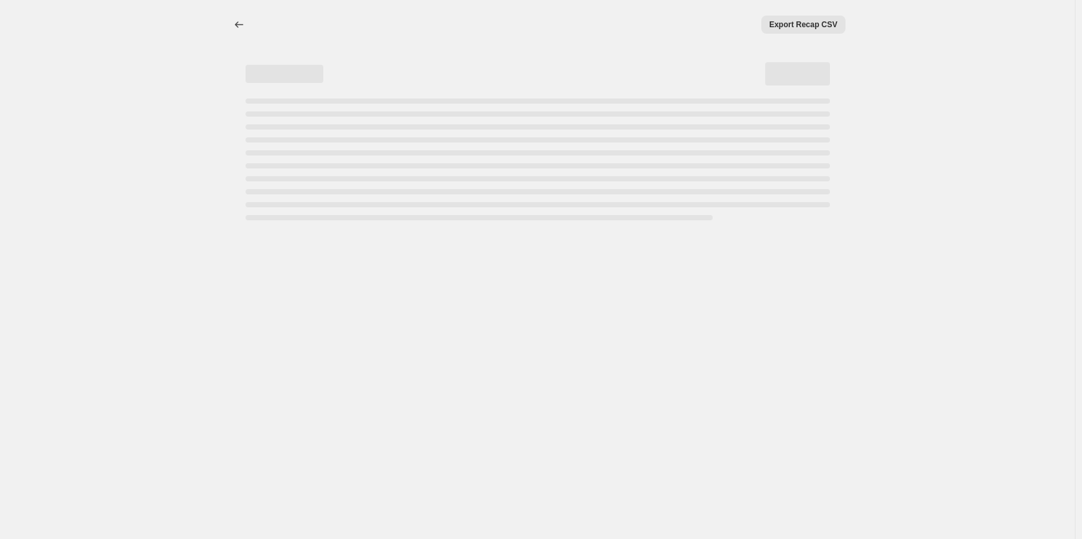
select select ">"
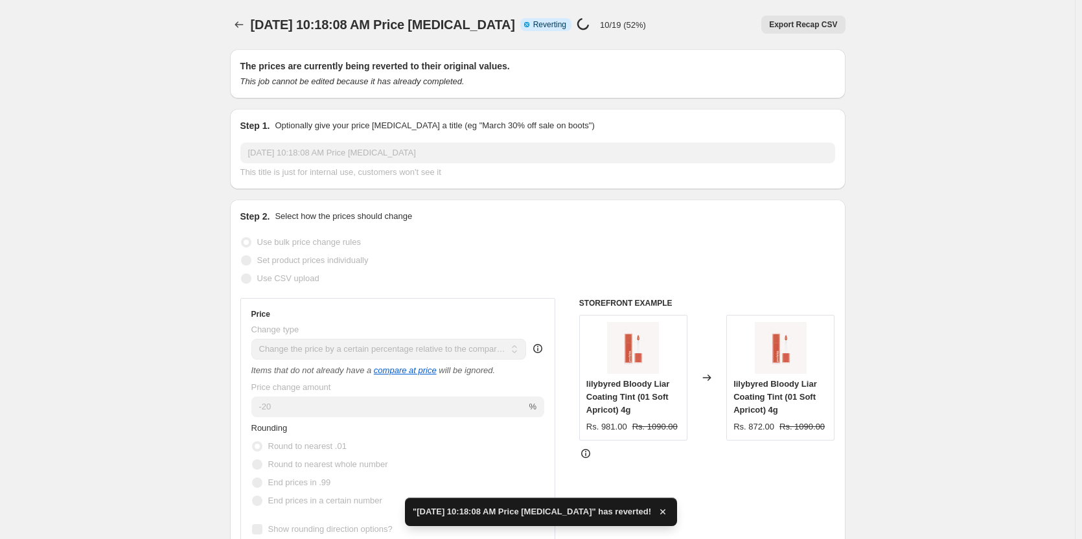
checkbox input "true"
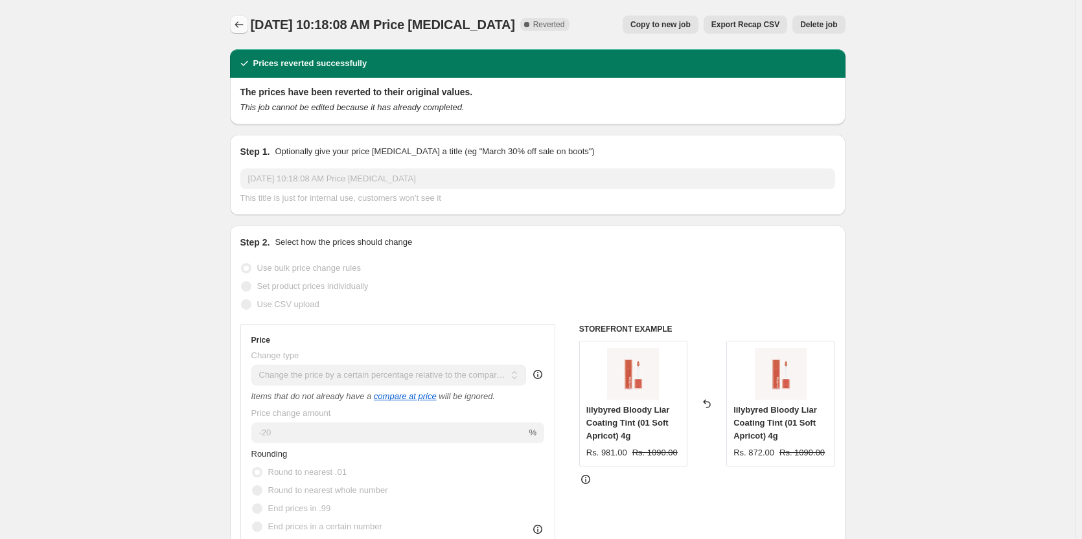
click at [242, 32] on button "Price change jobs" at bounding box center [239, 25] width 18 height 18
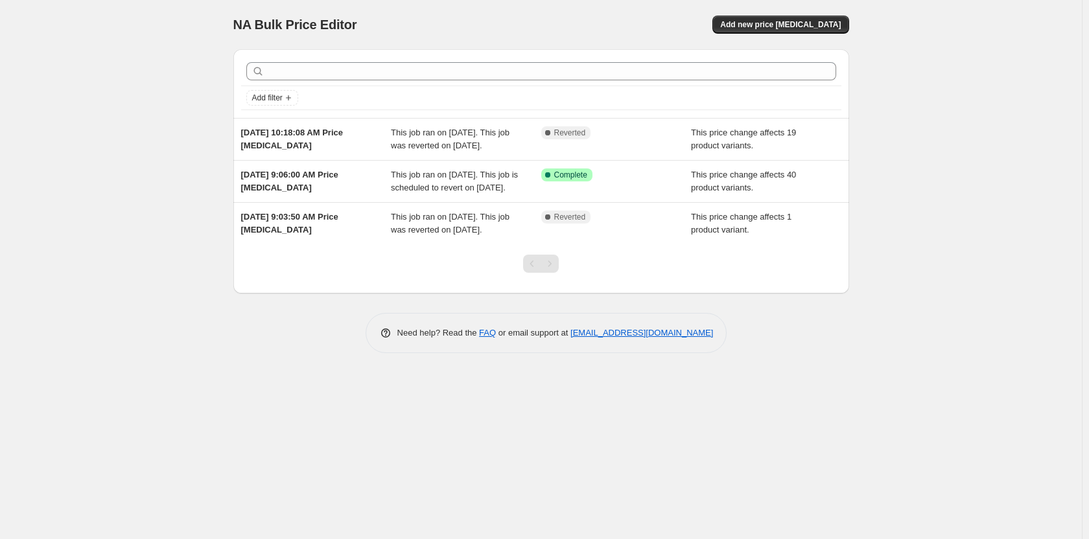
drag, startPoint x: 605, startPoint y: 137, endPoint x: 941, endPoint y: 179, distance: 338.9
click at [941, 179] on div "NA Bulk Price Editor. This page is ready NA Bulk Price Editor Add new price [ME…" at bounding box center [540, 269] width 1081 height 539
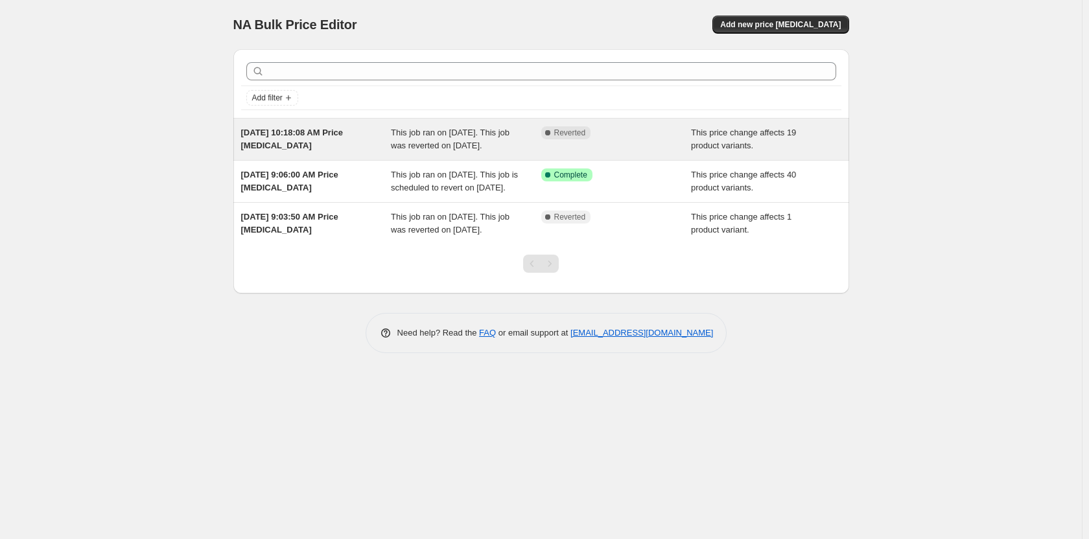
click at [784, 152] on div "This price change affects 19 product variants." at bounding box center [766, 139] width 150 height 26
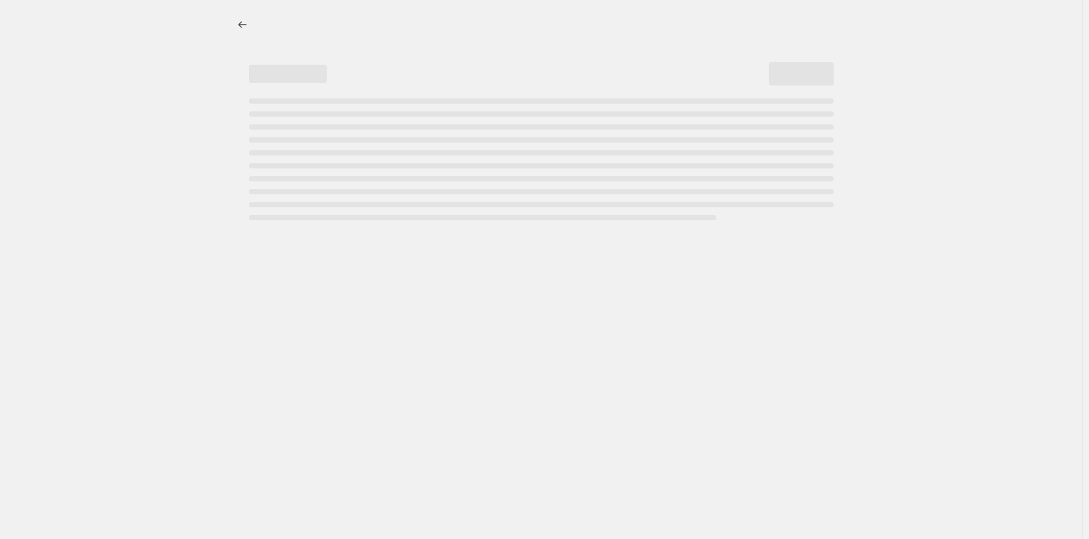
select select "pcap"
select select "no_change"
select select "collection"
select select "product_status"
select select "inventory_quantity"
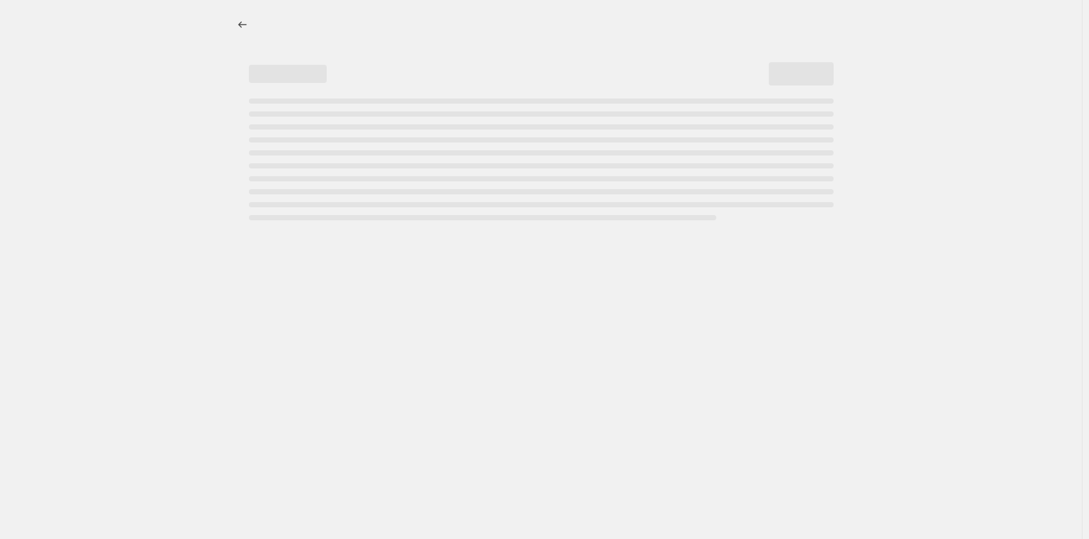
select select ">"
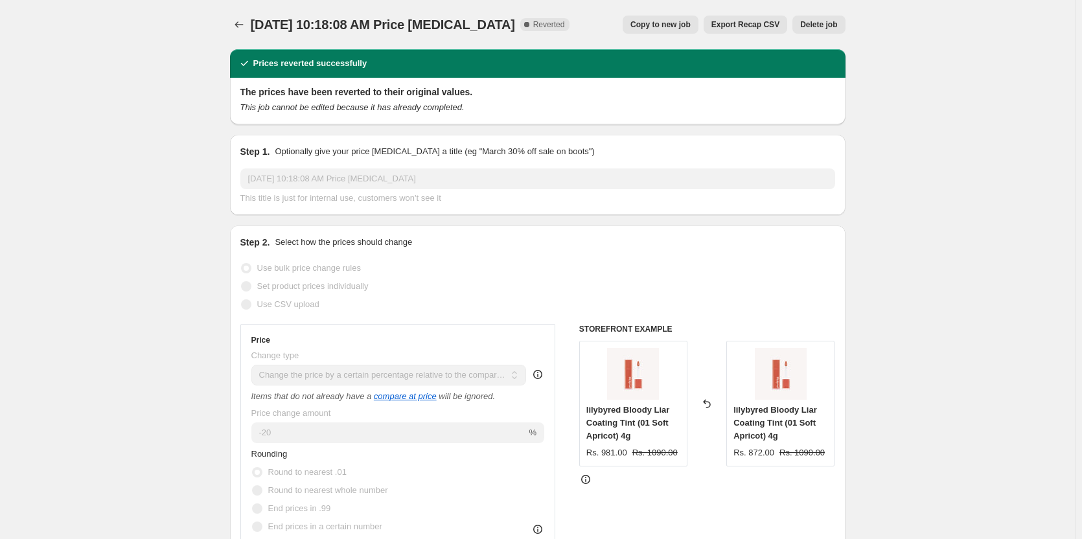
click at [829, 20] on span "Delete job" at bounding box center [818, 24] width 37 height 10
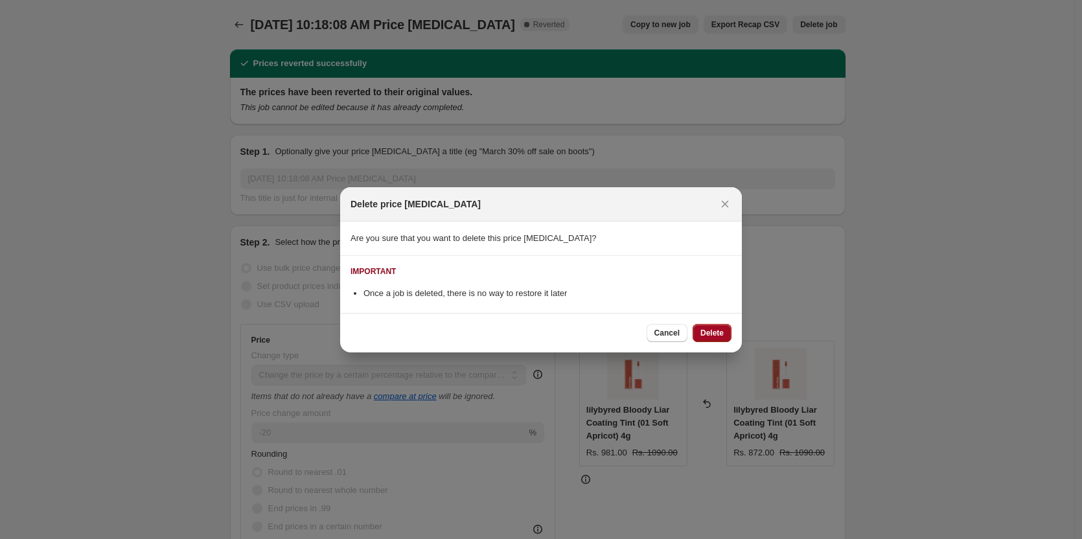
click at [710, 329] on span "Delete" at bounding box center [711, 333] width 23 height 10
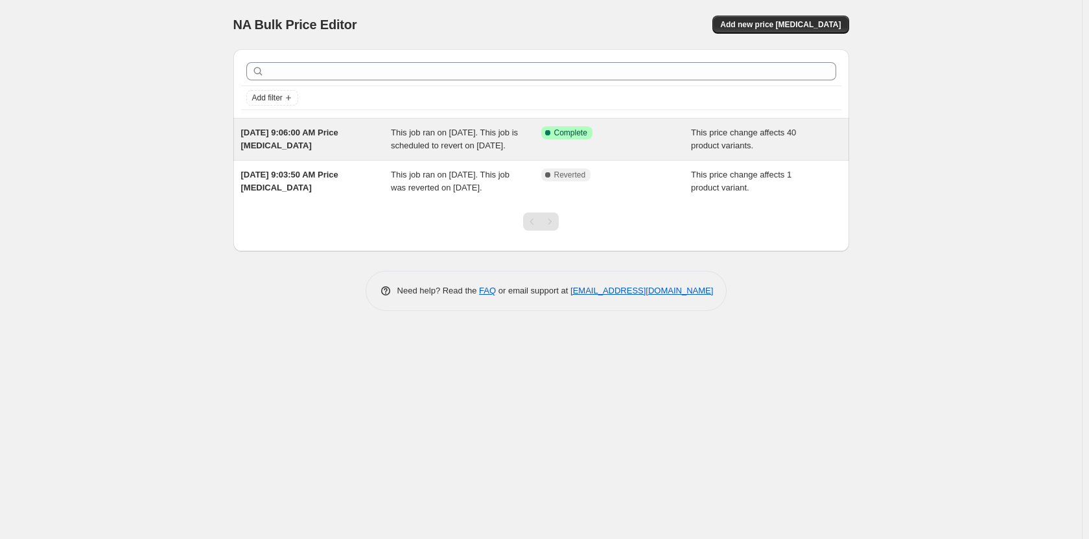
click at [486, 152] on div "This job ran on [DATE]. This job is scheduled to revert on [DATE]." at bounding box center [466, 139] width 150 height 26
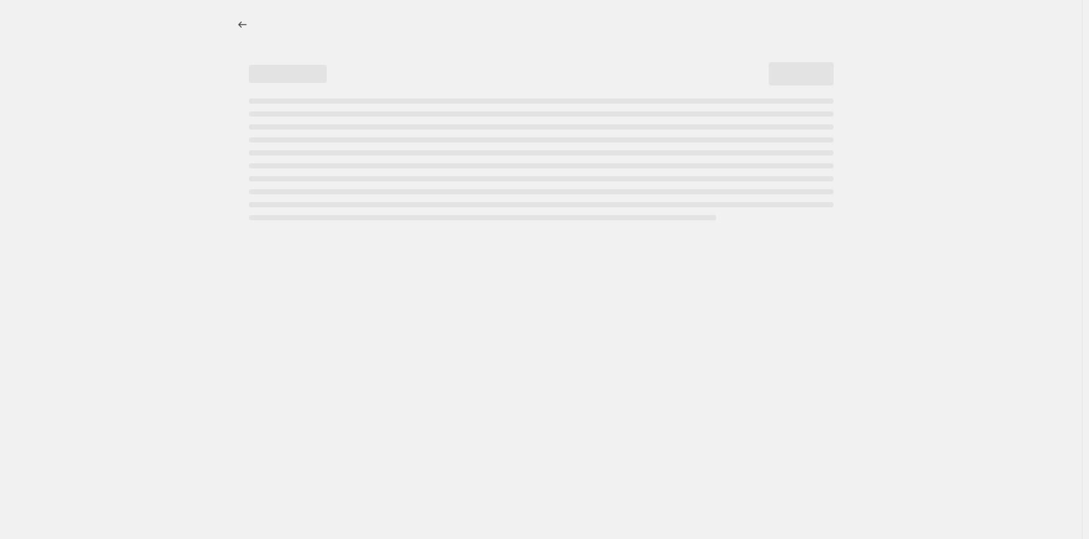
select select "pcap"
select select "no_change"
select select "collection"
select select "product_status"
select select "tag"
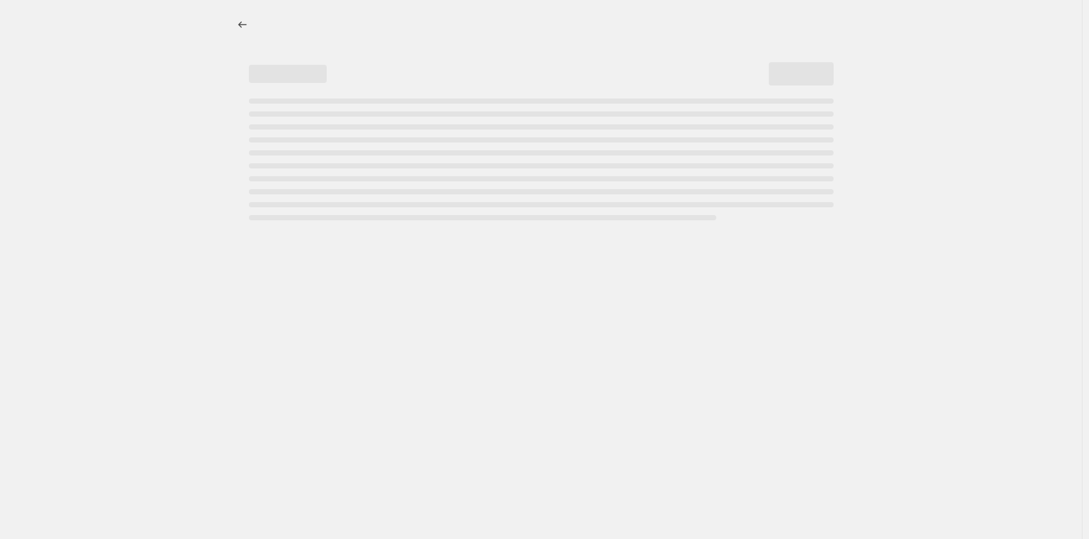
select select "not_equal"
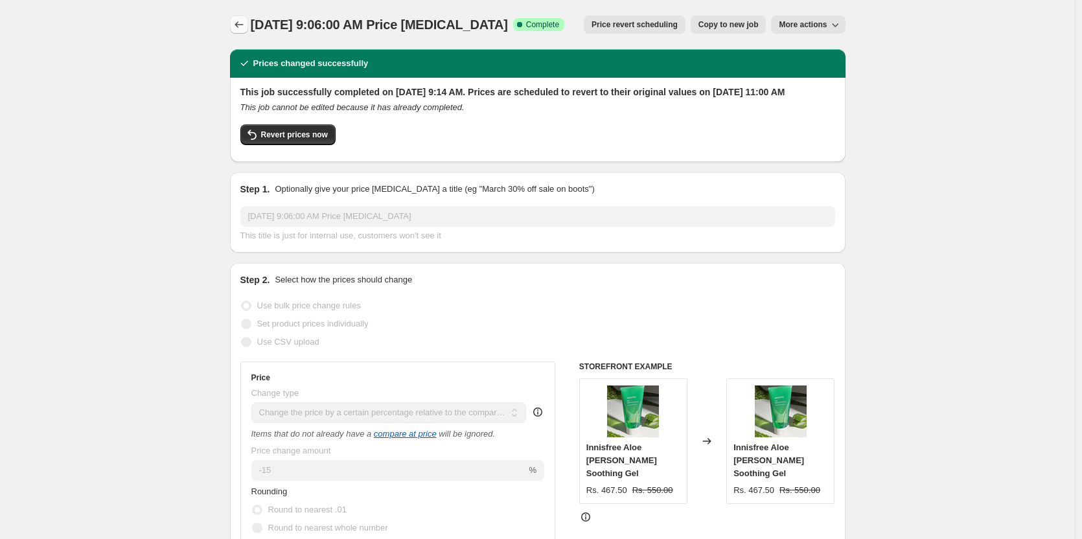
click at [239, 28] on icon "Price change jobs" at bounding box center [239, 24] width 13 height 13
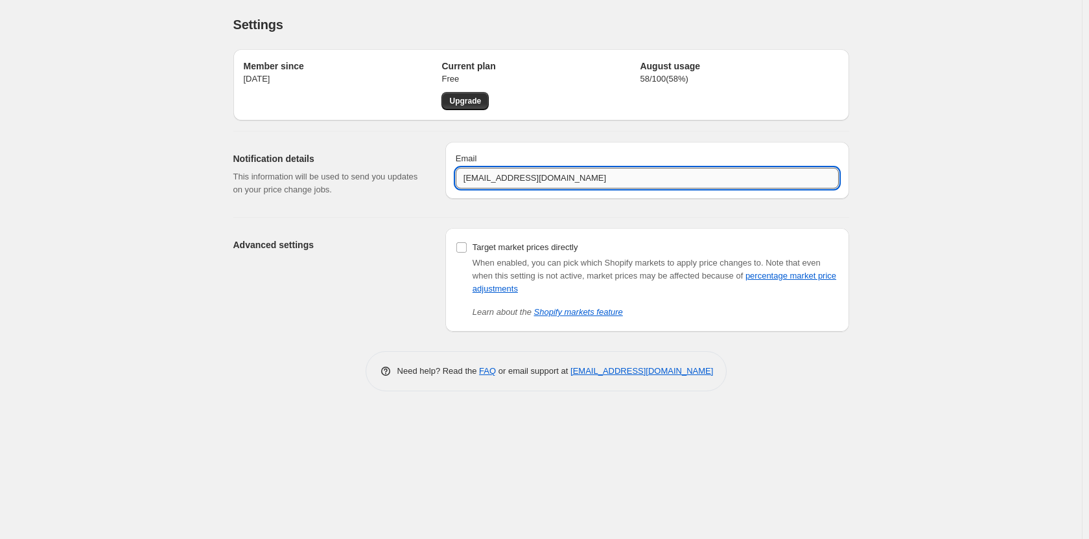
click at [544, 176] on input "[EMAIL_ADDRESS][DOMAIN_NAME]" at bounding box center [647, 178] width 383 height 21
click at [540, 207] on div "Member since [DATE] Current plan Free Upgrade August usage 58 / 100 ( 58 %) Not…" at bounding box center [536, 185] width 626 height 293
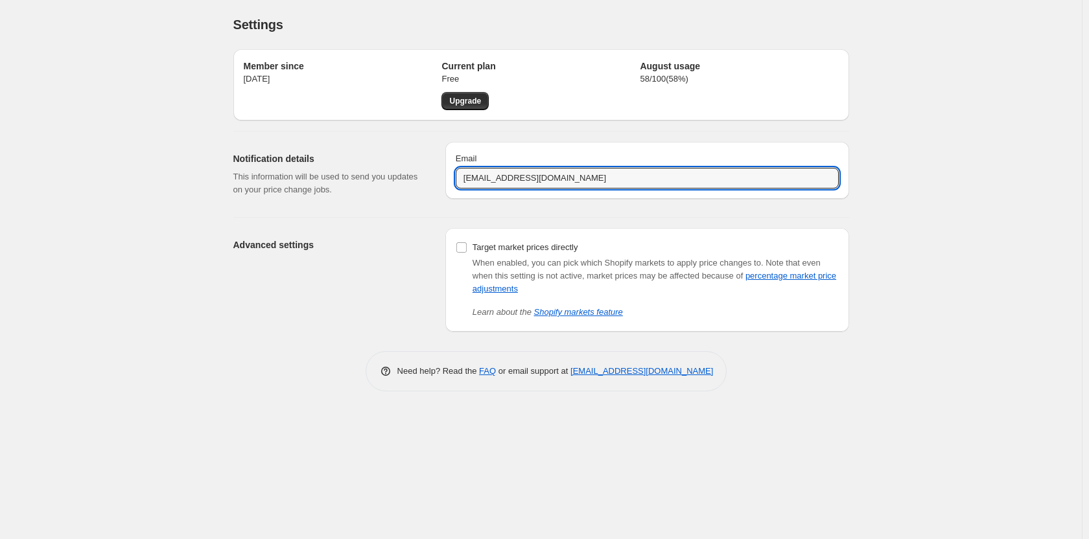
drag, startPoint x: 542, startPoint y: 183, endPoint x: 452, endPoint y: 196, distance: 91.6
click at [452, 196] on div "Email [EMAIL_ADDRESS][DOMAIN_NAME]" at bounding box center [647, 170] width 404 height 57
type input "[EMAIL_ADDRESS][DOMAIN_NAME]"
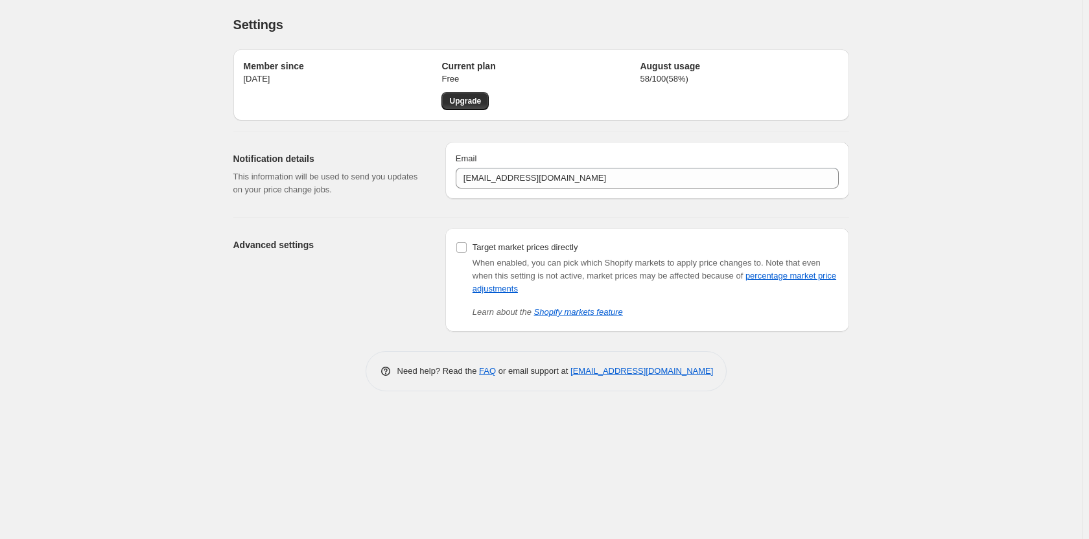
click at [392, 226] on div "Advanced settings Target market prices directly When enabled, you can pick whic…" at bounding box center [536, 275] width 626 height 114
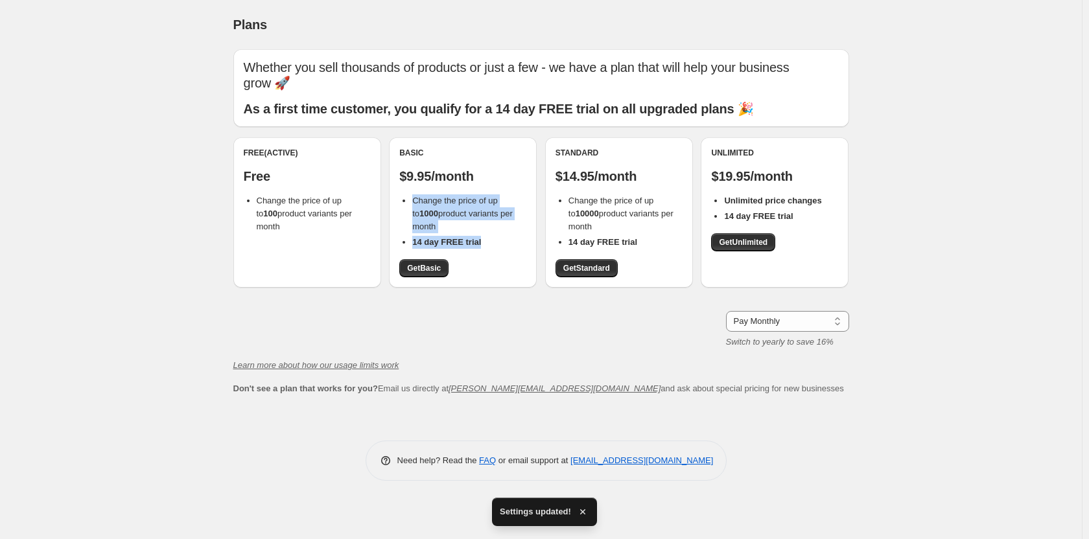
drag, startPoint x: 408, startPoint y: 194, endPoint x: 490, endPoint y: 241, distance: 94.4
click at [490, 241] on div "Basic $9.95/month Change the price of up to 1000 product variants per month 14 …" at bounding box center [462, 213] width 127 height 130
click at [490, 241] on li "14 day FREE trial" at bounding box center [469, 242] width 114 height 13
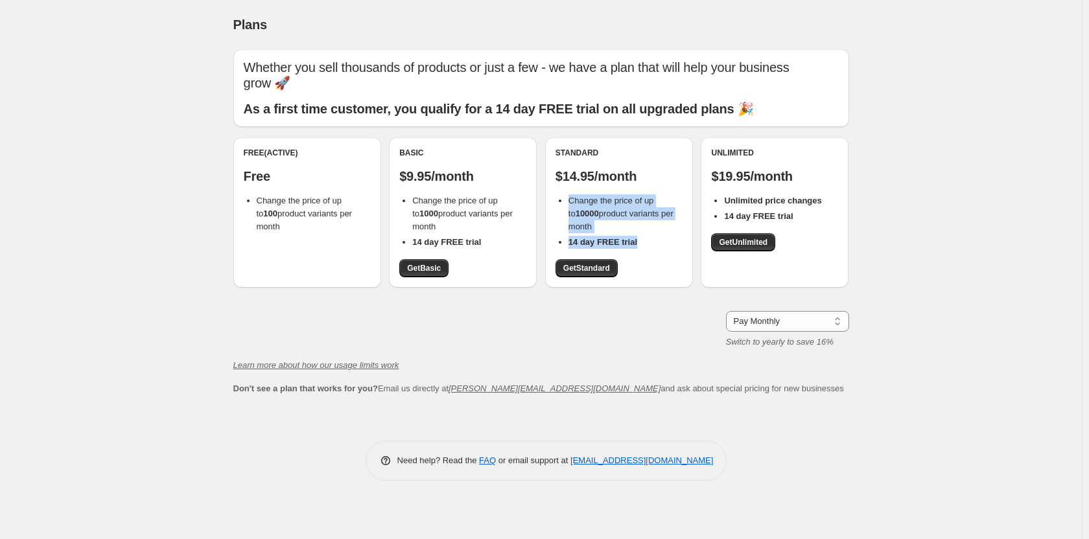
drag, startPoint x: 566, startPoint y: 199, endPoint x: 637, endPoint y: 245, distance: 84.8
click at [637, 245] on ul "Change the price of up to 10000 product variants per month 14 day FREE trial" at bounding box center [618, 221] width 127 height 54
click at [637, 245] on li "14 day FREE trial" at bounding box center [625, 242] width 114 height 13
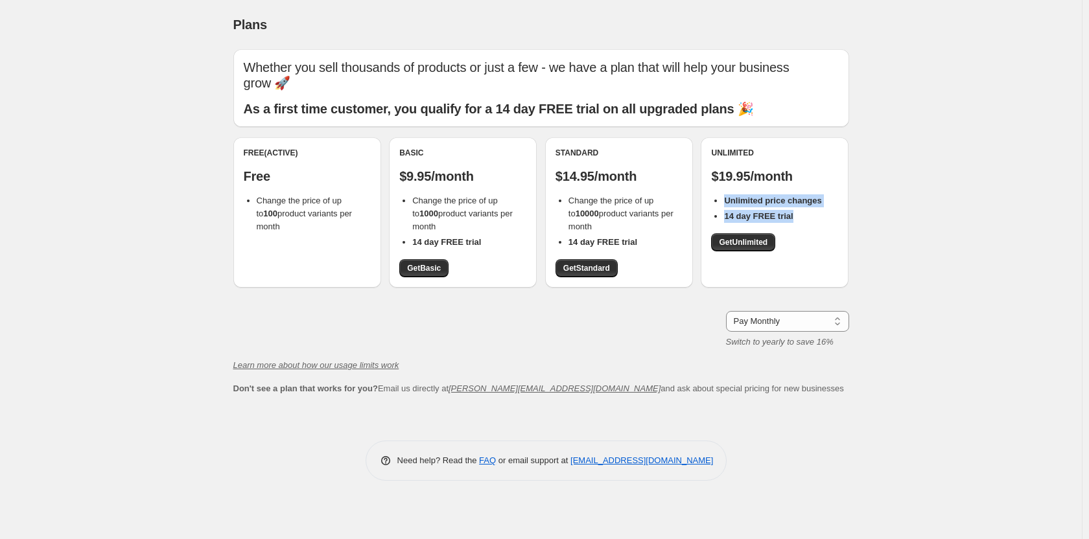
drag, startPoint x: 718, startPoint y: 201, endPoint x: 796, endPoint y: 216, distance: 79.3
click at [796, 216] on ul "Unlimited price changes 14 day FREE trial" at bounding box center [774, 208] width 127 height 29
click at [796, 216] on li "14 day FREE trial" at bounding box center [781, 216] width 114 height 13
click at [807, 329] on select "Pay Monthly Pay Yearly (Save 16%)" at bounding box center [787, 321] width 123 height 21
click at [726, 311] on select "Pay Monthly Pay Yearly (Save 16%)" at bounding box center [787, 321] width 123 height 21
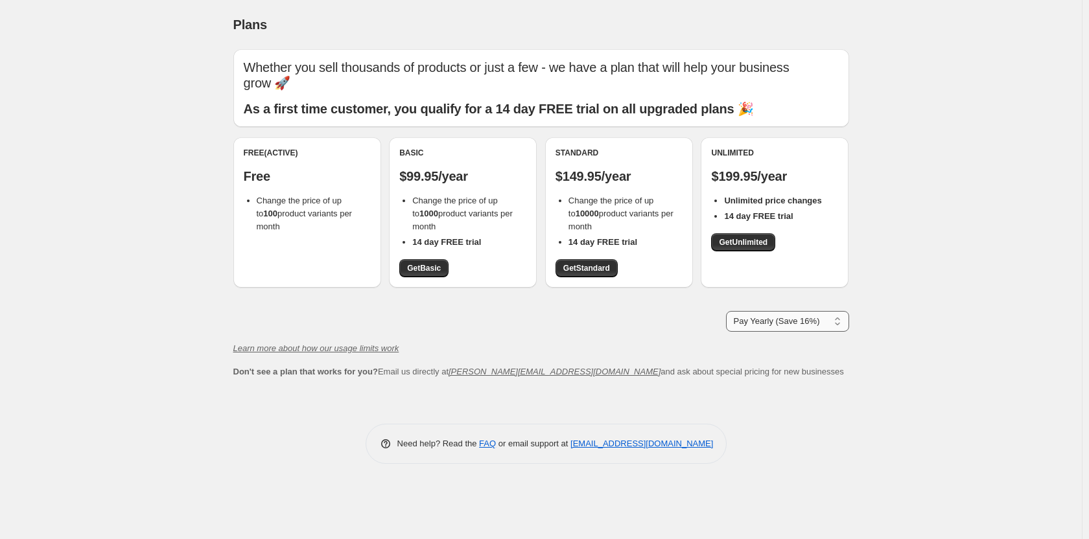
click at [814, 321] on select "Pay Monthly Pay Yearly (Save 16%)" at bounding box center [787, 321] width 123 height 21
select select "month"
click at [726, 311] on select "Pay Monthly Pay Yearly (Save 16%)" at bounding box center [787, 321] width 123 height 21
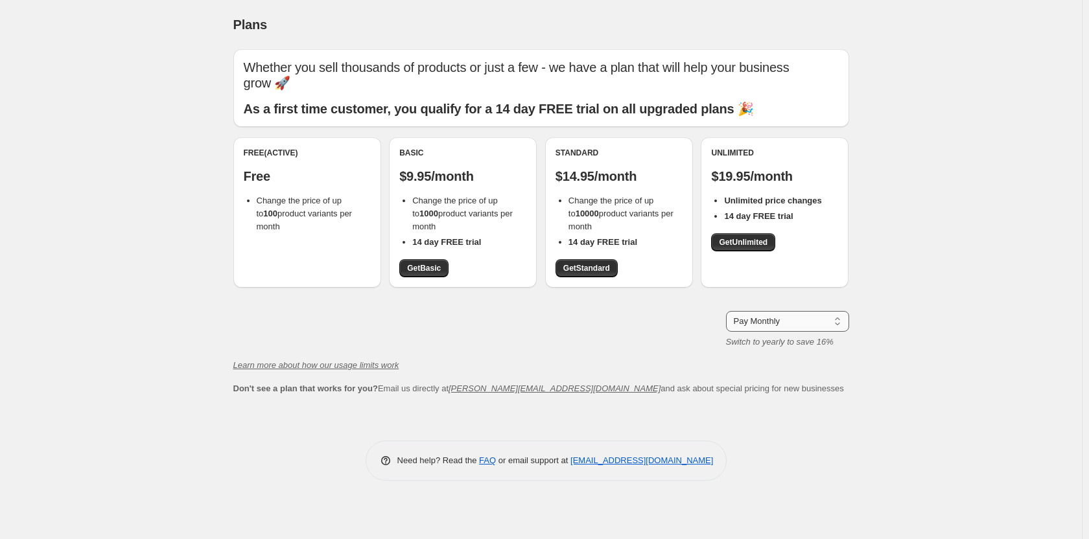
click at [803, 322] on select "Pay Monthly Pay Yearly (Save 16%)" at bounding box center [787, 321] width 123 height 21
click at [600, 327] on div "Pay Monthly Pay Yearly (Save 16%) Pay Monthly Switch to yearly to save 16%" at bounding box center [541, 330] width 616 height 38
click at [356, 368] on icon "Learn more about how our usage limits work" at bounding box center [316, 365] width 166 height 10
